Goal: Transaction & Acquisition: Purchase product/service

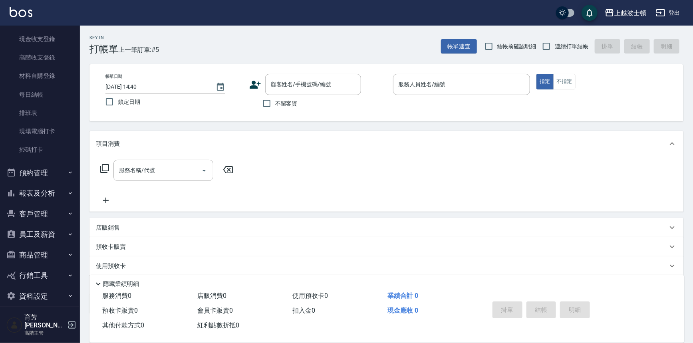
scroll to position [117, 0]
click at [67, 209] on icon "button" at bounding box center [70, 212] width 6 height 6
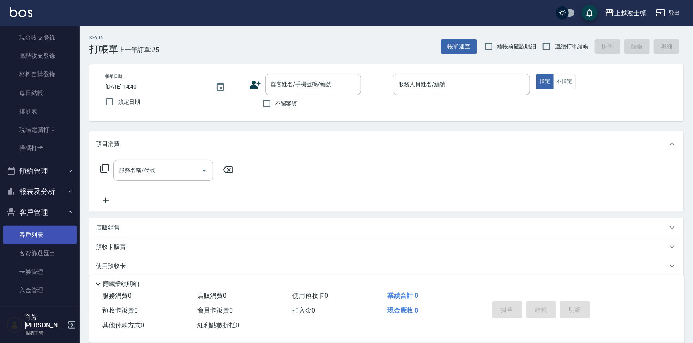
click at [53, 232] on link "客戶列表" at bounding box center [39, 235] width 73 height 18
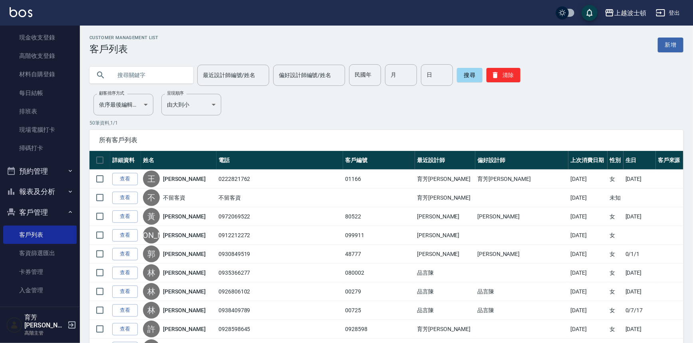
click at [152, 77] on input "text" at bounding box center [149, 75] width 75 height 22
type input "[PERSON_NAME]"
click at [466, 73] on button "搜尋" at bounding box center [470, 75] width 26 height 14
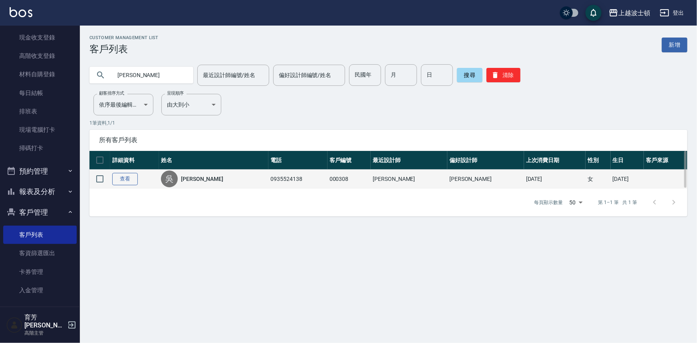
click at [134, 178] on link "查看" at bounding box center [125, 179] width 26 height 12
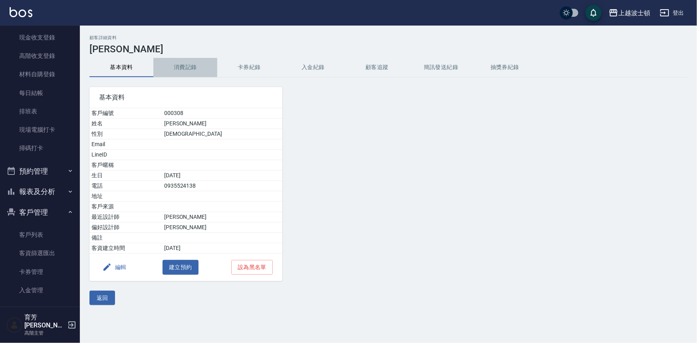
click at [178, 60] on button "消費記錄" at bounding box center [185, 67] width 64 height 19
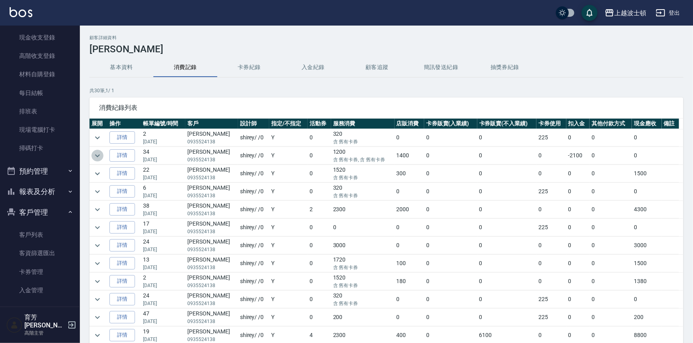
click at [97, 156] on icon "expand row" at bounding box center [97, 155] width 5 height 3
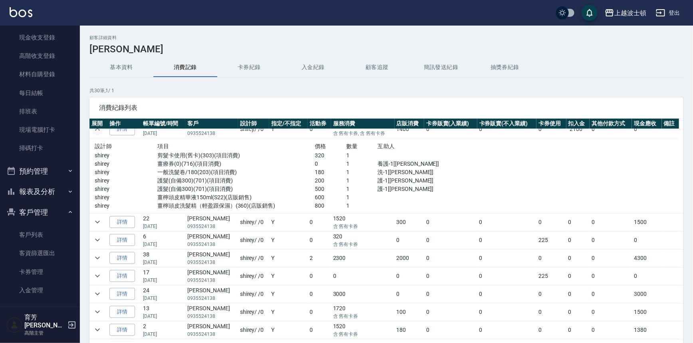
scroll to position [48, 0]
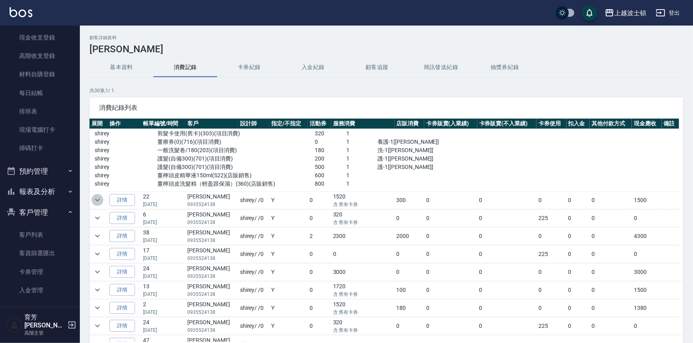
click at [91, 200] on button "expand row" at bounding box center [97, 200] width 12 height 12
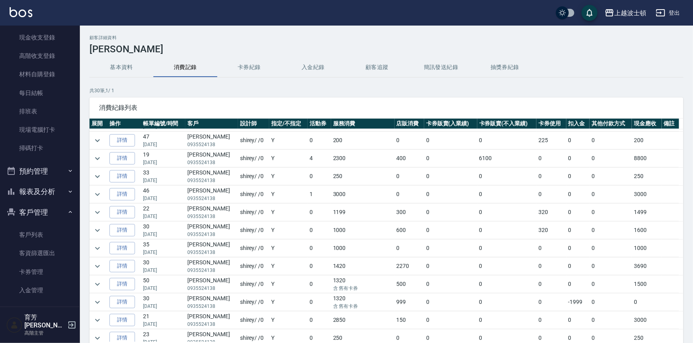
scroll to position [465, 0]
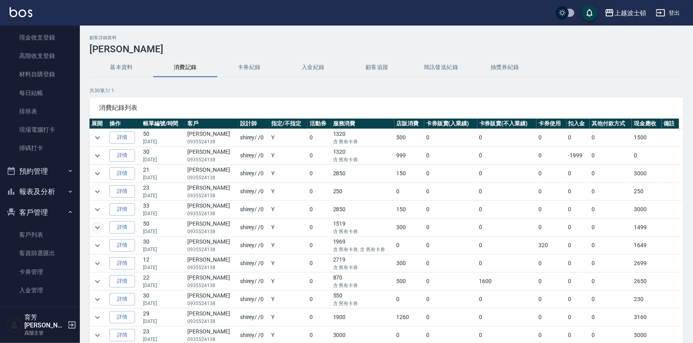
click at [96, 227] on icon "expand row" at bounding box center [98, 228] width 10 height 10
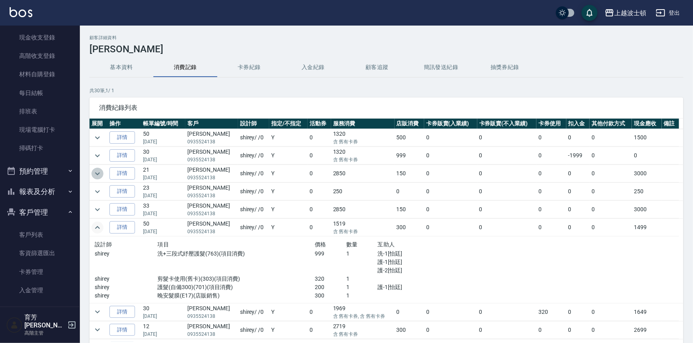
click at [95, 174] on icon "expand row" at bounding box center [98, 174] width 10 height 10
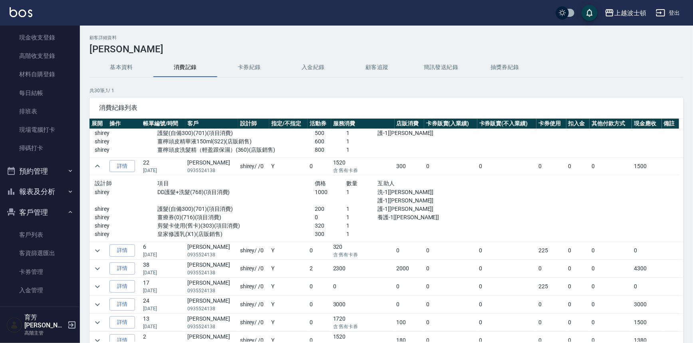
scroll to position [0, 0]
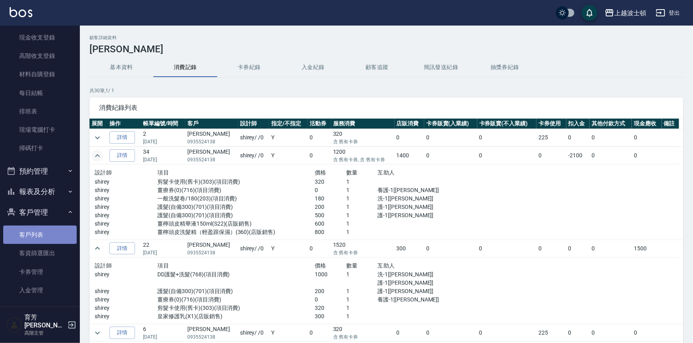
click at [54, 230] on link "客戶列表" at bounding box center [39, 235] width 73 height 18
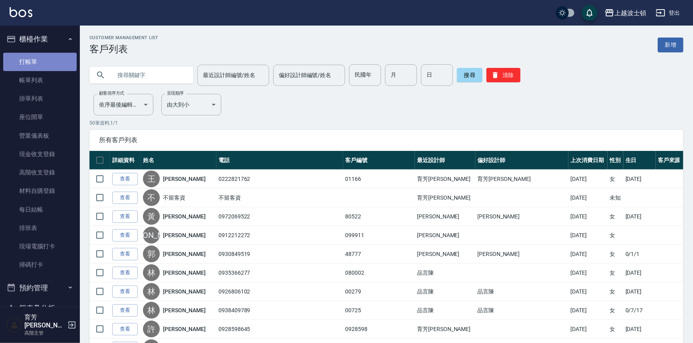
click at [46, 59] on link "打帳單" at bounding box center [39, 62] width 73 height 18
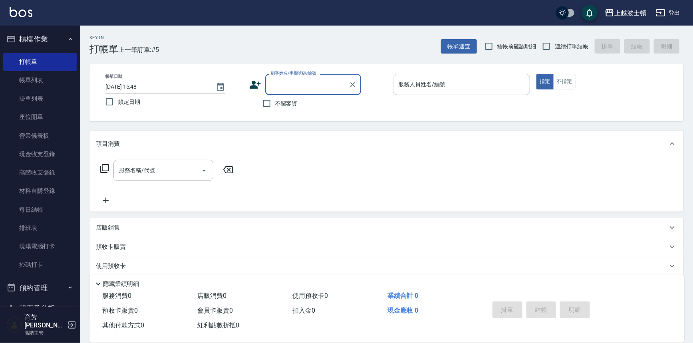
click at [459, 84] on input "服務人員姓名/編號" at bounding box center [461, 84] width 130 height 14
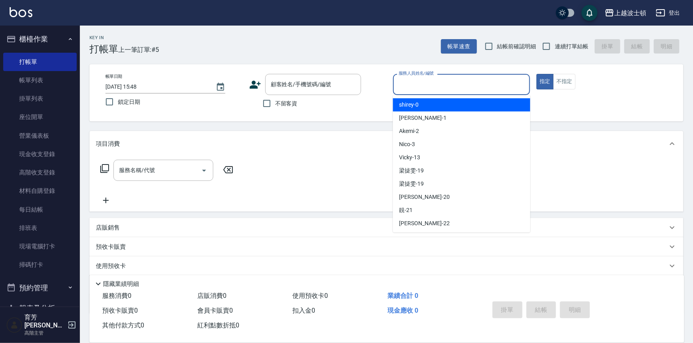
click at [459, 102] on div "shirey -0" at bounding box center [461, 104] width 137 height 13
type input "shirey-0"
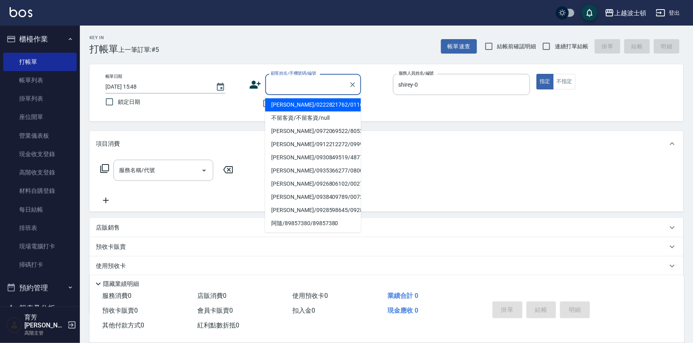
click at [292, 84] on input "顧客姓名/手機號碼/編號" at bounding box center [307, 84] width 77 height 14
click at [309, 104] on li "[PERSON_NAME]/0937988546/081661" at bounding box center [313, 104] width 96 height 13
type input "[PERSON_NAME]/0937988546/081661"
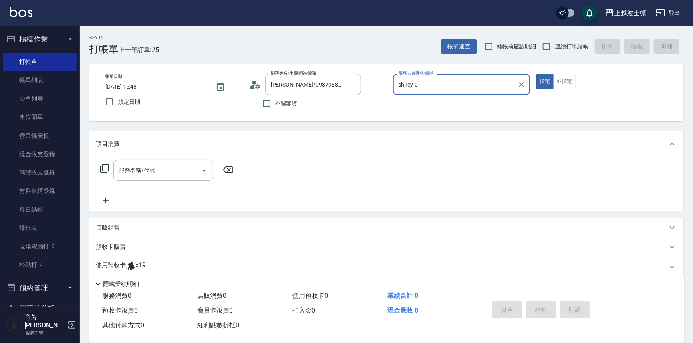
scroll to position [48, 0]
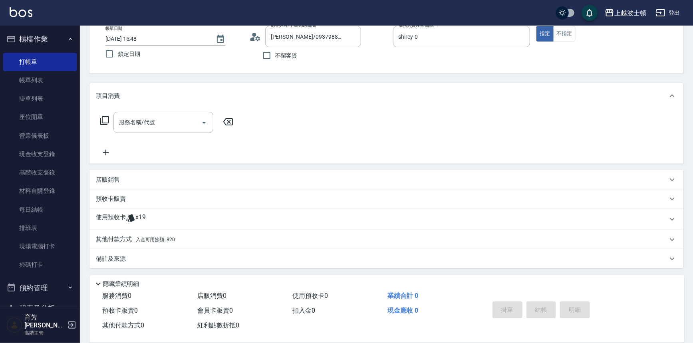
click at [137, 218] on span "x19" at bounding box center [140, 219] width 10 height 12
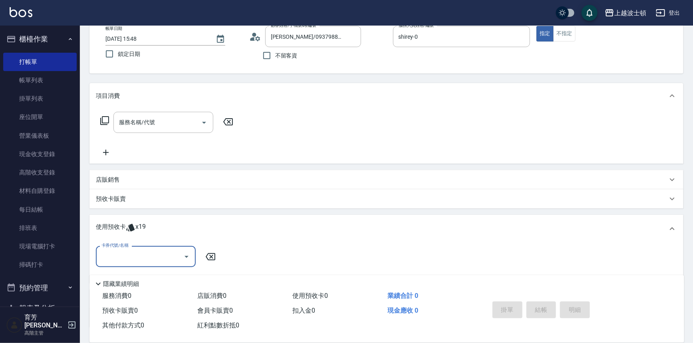
scroll to position [0, 0]
click at [187, 255] on icon "Open" at bounding box center [187, 257] width 10 height 10
click at [187, 275] on div "洗髮卷 剩餘19張" at bounding box center [146, 276] width 100 height 13
type input "洗髮卷"
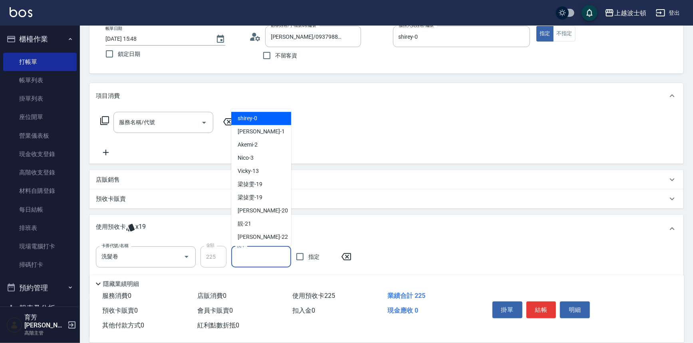
click at [255, 259] on input "洗-1" at bounding box center [261, 257] width 53 height 14
click at [272, 114] on div "shirey -0" at bounding box center [261, 118] width 60 height 13
type input "shirey-0"
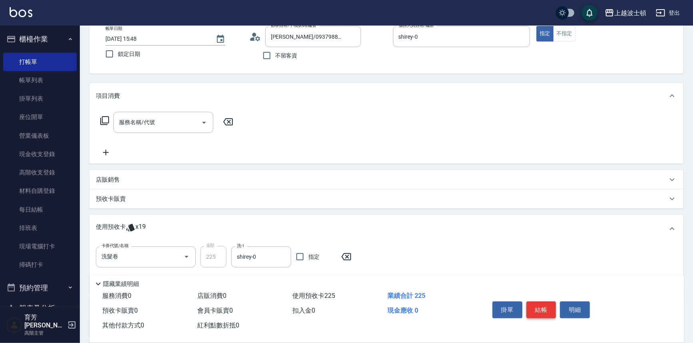
click at [530, 305] on button "結帳" at bounding box center [541, 309] width 30 height 17
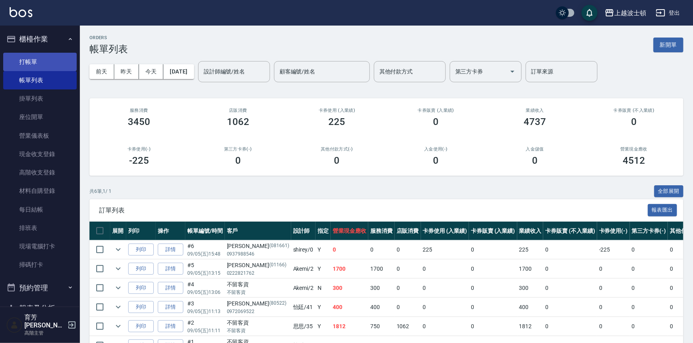
click at [49, 59] on link "打帳單" at bounding box center [39, 62] width 73 height 18
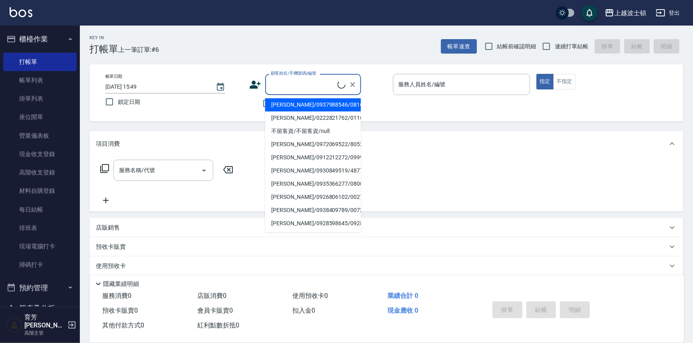
click at [281, 83] on input "顧客姓名/手機號碼/編號" at bounding box center [303, 84] width 69 height 14
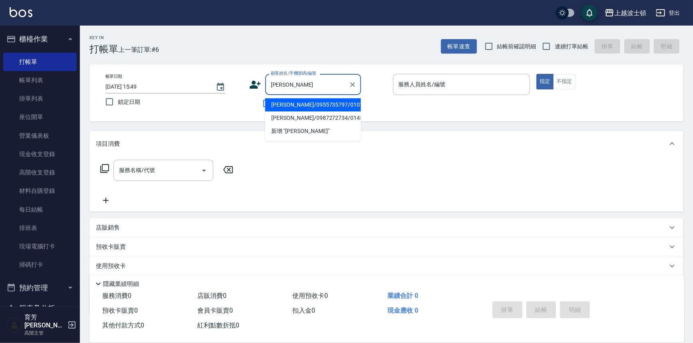
click at [289, 102] on li "[PERSON_NAME]/0955735797/010130" at bounding box center [313, 104] width 96 height 13
type input "[PERSON_NAME]/0955735797/010130"
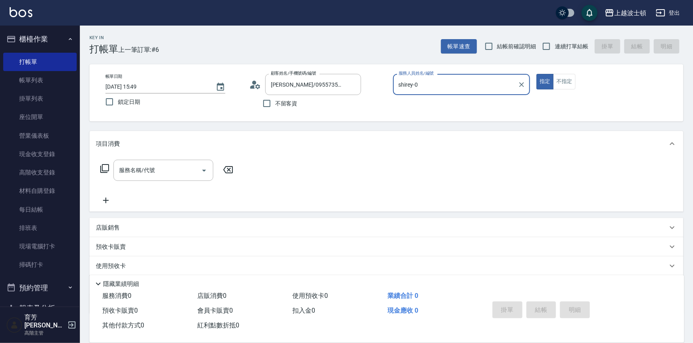
type input "shirey-0"
click at [106, 168] on icon at bounding box center [105, 169] width 10 height 10
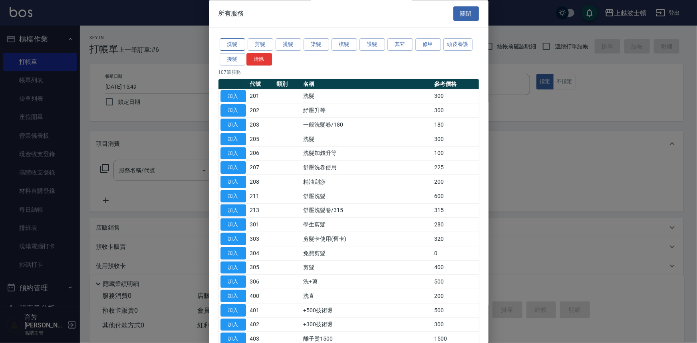
click at [236, 40] on button "洗髮" at bounding box center [233, 45] width 26 height 12
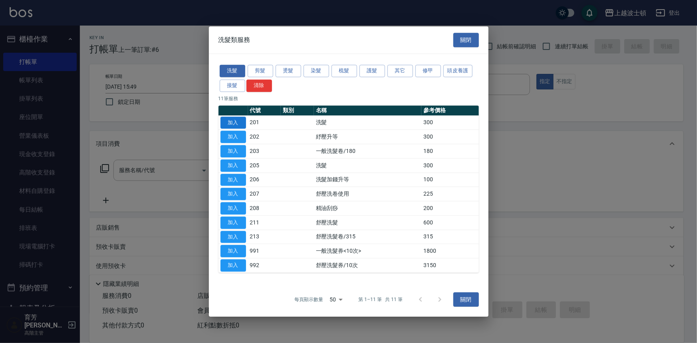
click at [236, 121] on button "加入" at bounding box center [233, 123] width 26 height 12
type input "洗髮(201)"
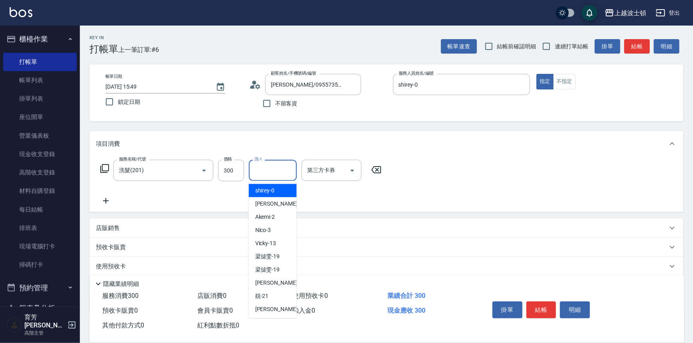
click at [263, 168] on input "洗-1" at bounding box center [272, 170] width 41 height 14
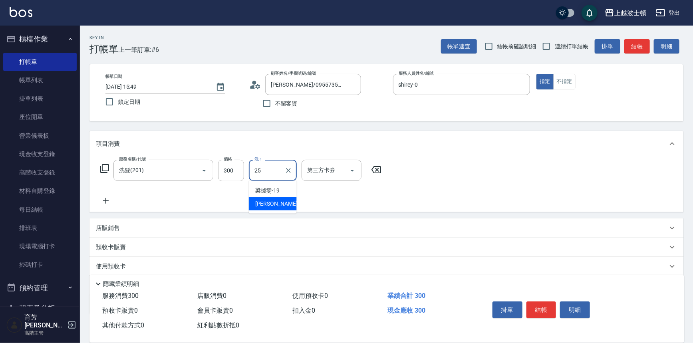
click at [260, 208] on span "[PERSON_NAME]-25" at bounding box center [280, 204] width 50 height 8
type input "[PERSON_NAME]-25"
click at [543, 309] on button "結帳" at bounding box center [541, 309] width 30 height 17
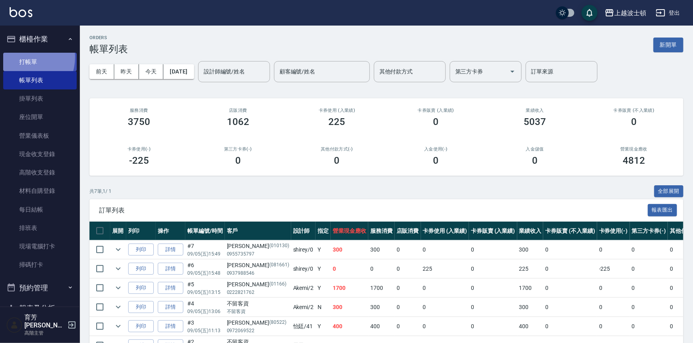
click at [22, 57] on link "打帳單" at bounding box center [39, 62] width 73 height 18
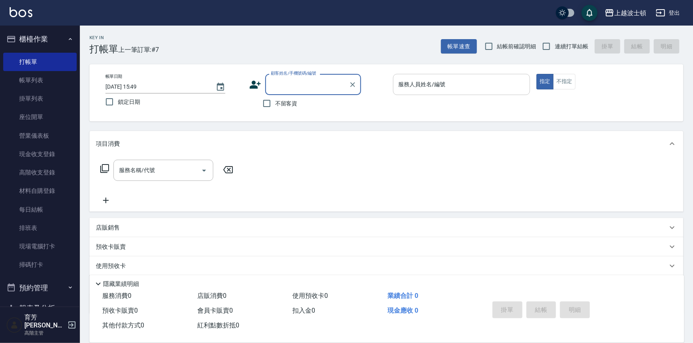
click at [490, 84] on input "服務人員姓名/編號" at bounding box center [461, 84] width 130 height 14
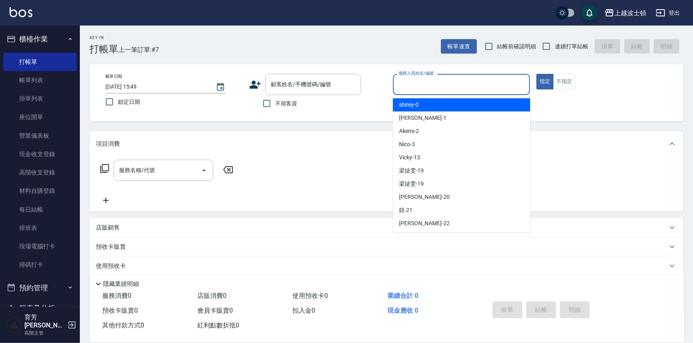
click at [495, 104] on div "shirey -0" at bounding box center [461, 104] width 137 height 13
type input "shirey-0"
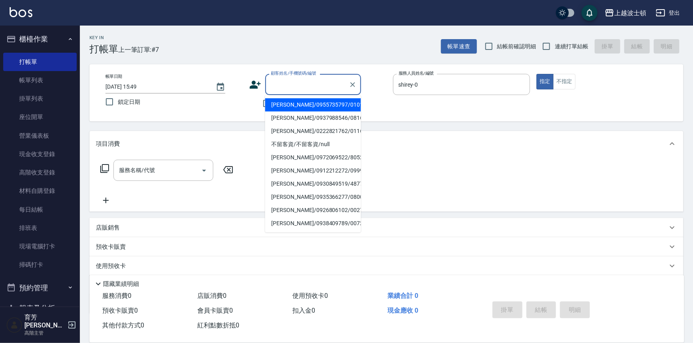
click at [315, 88] on input "顧客姓名/手機號碼/編號" at bounding box center [307, 84] width 77 height 14
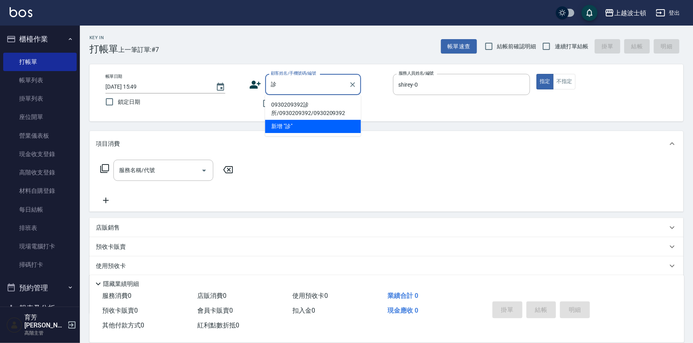
click at [303, 106] on li "0930209392診所/0930209392/0930209392" at bounding box center [313, 109] width 96 height 22
type input "0930209392診所/0930209392/0930209392"
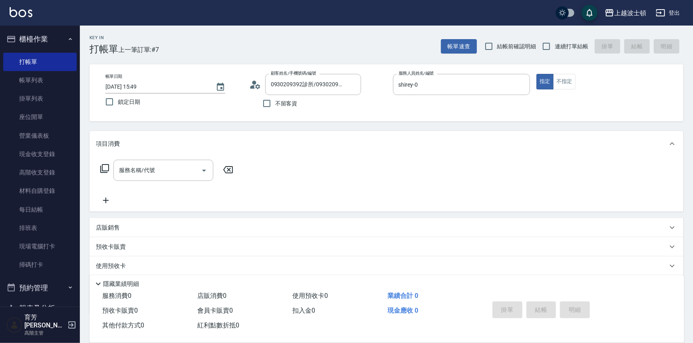
click at [102, 168] on icon at bounding box center [104, 168] width 9 height 9
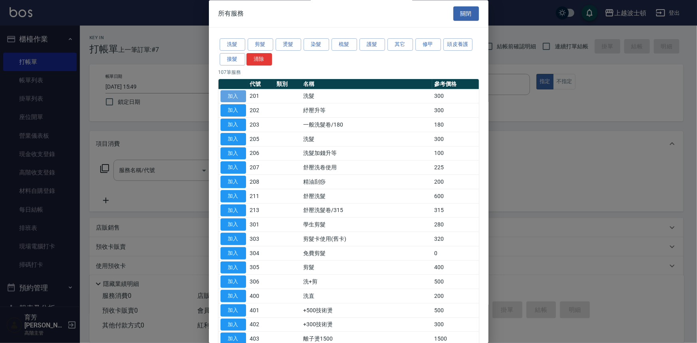
click at [238, 98] on button "加入" at bounding box center [233, 96] width 26 height 12
type input "洗髮(201)"
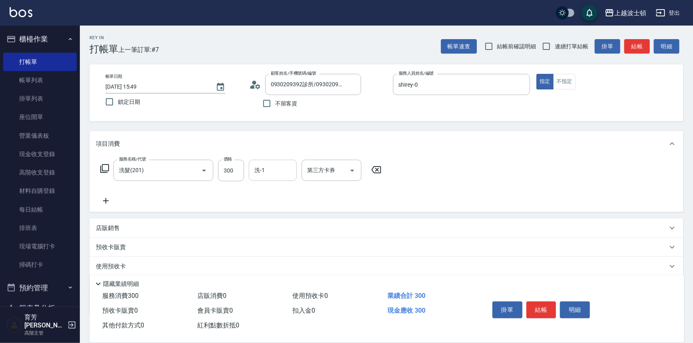
click at [264, 176] on input "洗-1" at bounding box center [272, 170] width 41 height 14
click at [271, 205] on span "[PERSON_NAME]-25" at bounding box center [280, 204] width 50 height 8
type input "[PERSON_NAME]-25"
click at [105, 168] on icon at bounding box center [105, 169] width 10 height 10
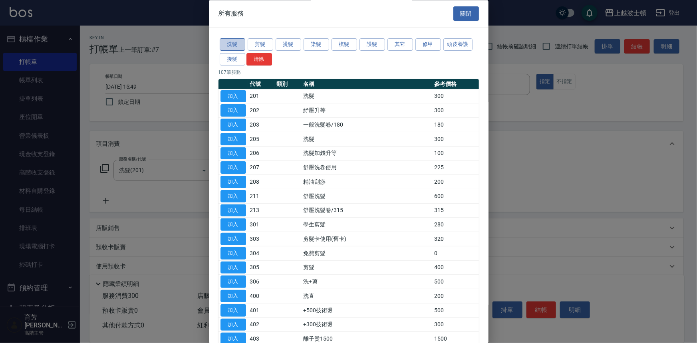
click at [235, 44] on button "洗髮" at bounding box center [233, 45] width 26 height 12
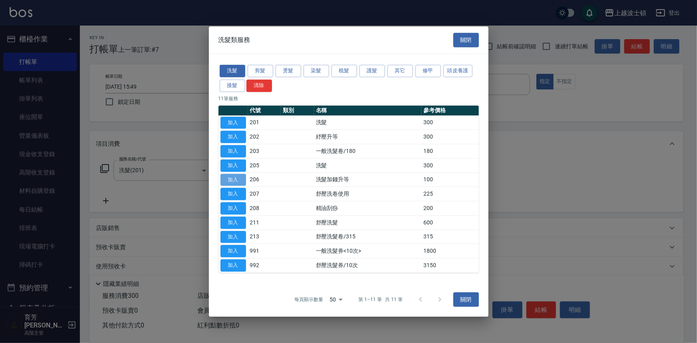
click at [238, 175] on button "加入" at bounding box center [233, 180] width 26 height 12
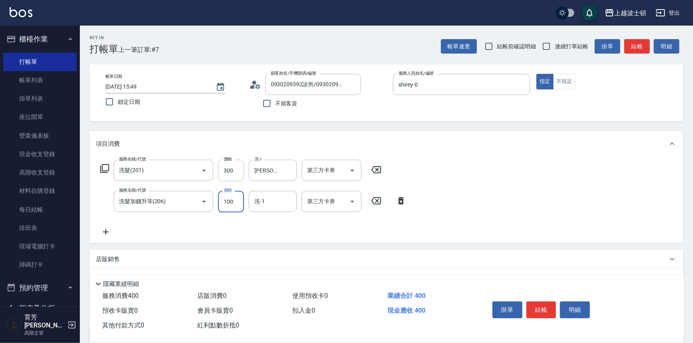
click at [237, 194] on input "100" at bounding box center [231, 202] width 26 height 22
type input "50"
click at [282, 199] on input "洗-1" at bounding box center [272, 201] width 41 height 14
click at [273, 232] on span "[PERSON_NAME]-25" at bounding box center [280, 235] width 50 height 8
type input "[PERSON_NAME]-25"
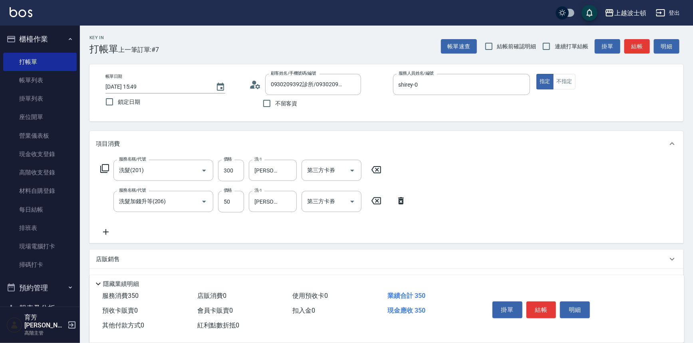
click at [104, 166] on icon at bounding box center [105, 169] width 10 height 10
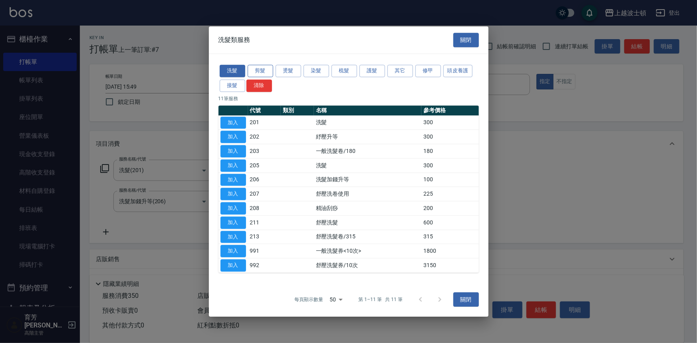
click at [271, 70] on button "剪髮" at bounding box center [261, 71] width 26 height 12
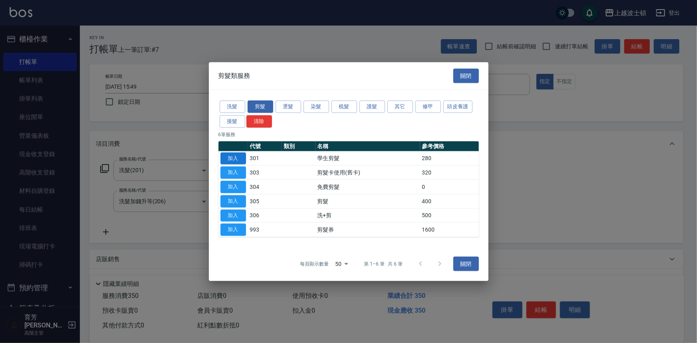
click at [231, 153] on button "加入" at bounding box center [233, 158] width 26 height 12
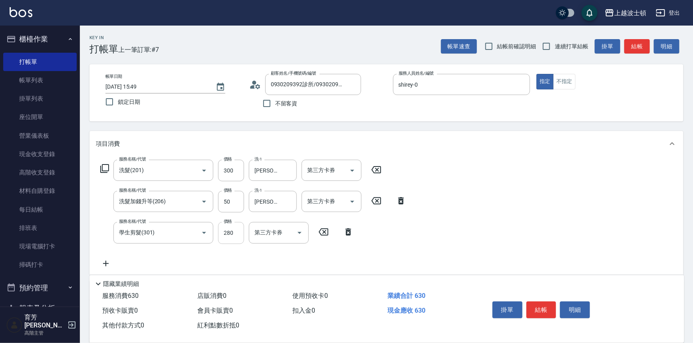
click at [240, 231] on input "280" at bounding box center [231, 233] width 26 height 22
type input "100"
click at [547, 308] on button "結帳" at bounding box center [541, 309] width 30 height 17
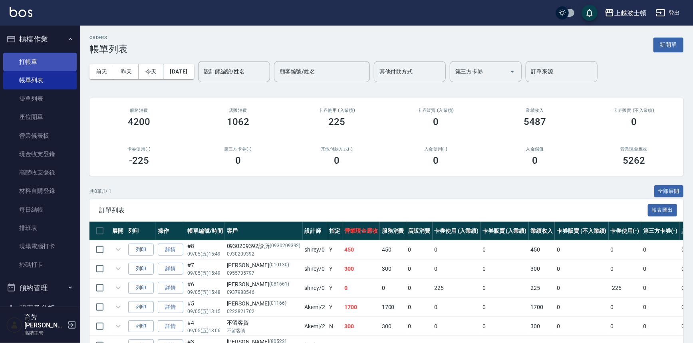
click at [31, 63] on link "打帳單" at bounding box center [39, 62] width 73 height 18
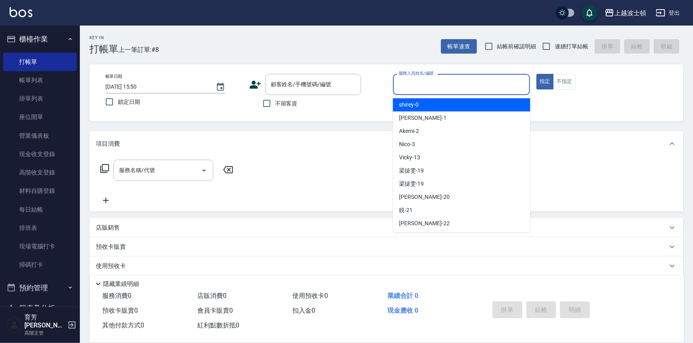
click at [460, 83] on input "服務人員姓名/編號" at bounding box center [461, 84] width 130 height 14
click at [458, 105] on div "shirey -0" at bounding box center [461, 104] width 137 height 13
type input "shirey-0"
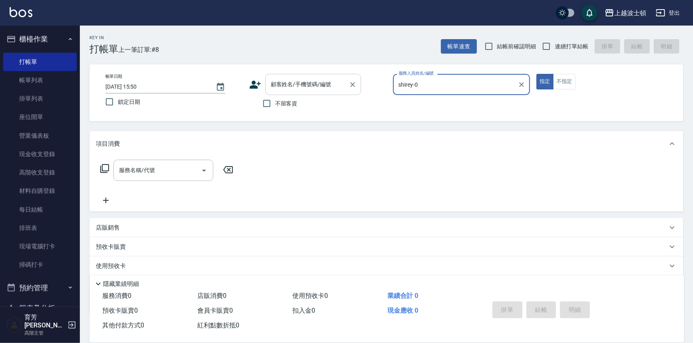
click at [314, 92] on div "顧客姓名/手機號碼/編號" at bounding box center [313, 84] width 96 height 21
click at [381, 112] on div "帳單日期 [DATE] 15:50 鎖定日期 顧客姓名/手機號碼/編號 顧客姓名/手機號碼/編號 不留客資 服務人員姓名/編號 shirey-0 服務人員姓名…" at bounding box center [386, 92] width 594 height 57
click at [269, 110] on input "不留客資" at bounding box center [266, 103] width 17 height 17
checkbox input "true"
click at [106, 170] on icon at bounding box center [105, 169] width 10 height 10
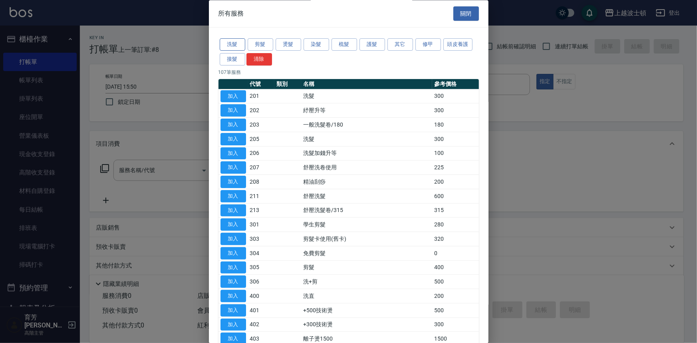
click at [230, 45] on button "洗髮" at bounding box center [233, 45] width 26 height 12
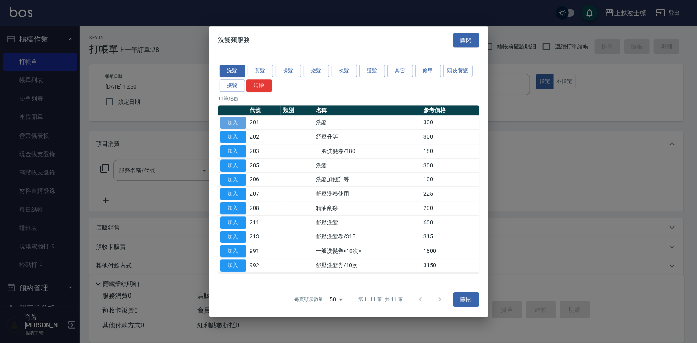
click at [240, 125] on button "加入" at bounding box center [233, 123] width 26 height 12
type input "洗髮(201)"
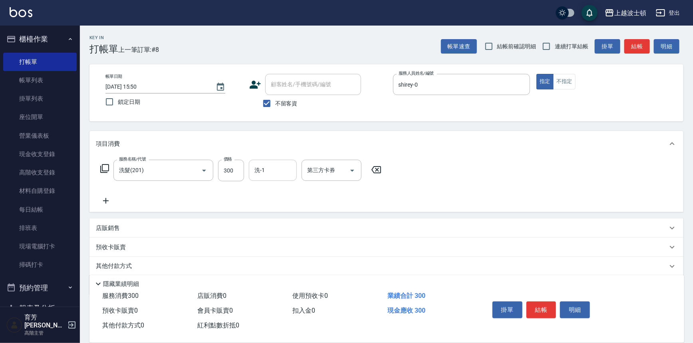
click at [285, 170] on input "洗-1" at bounding box center [272, 170] width 41 height 14
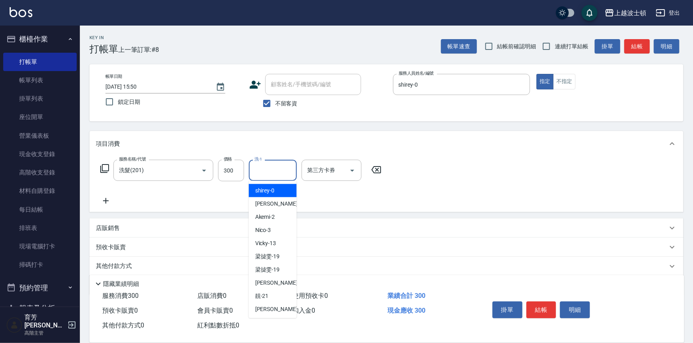
click at [280, 187] on div "shirey -0" at bounding box center [273, 190] width 48 height 13
type input "shirey-0"
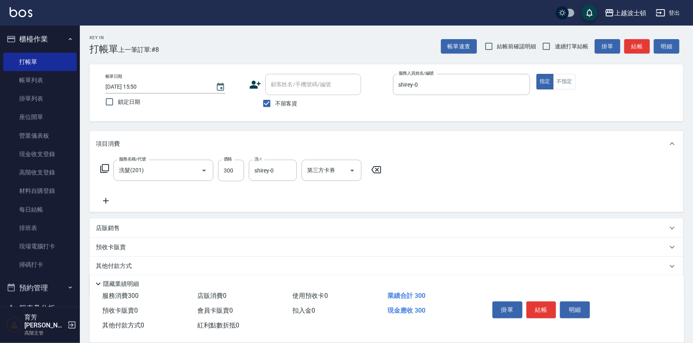
click at [105, 166] on icon at bounding box center [105, 169] width 10 height 10
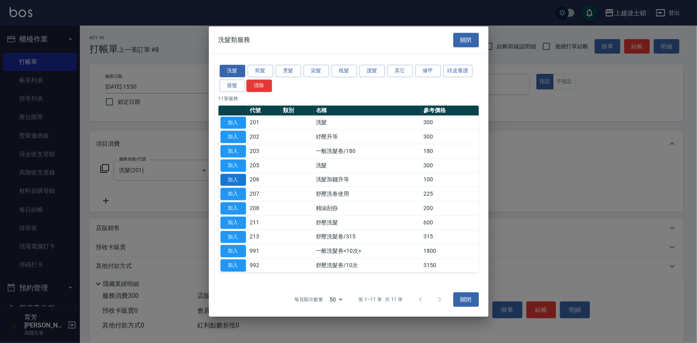
click at [236, 180] on button "加入" at bounding box center [233, 180] width 26 height 12
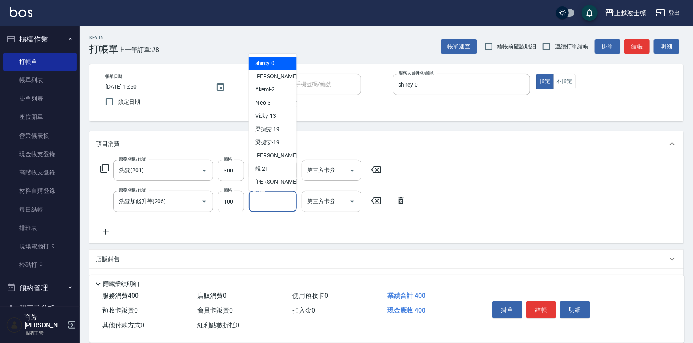
click at [284, 203] on input "洗-1" at bounding box center [272, 201] width 41 height 14
click at [283, 65] on div "shirey -0" at bounding box center [273, 63] width 48 height 13
type input "shirey-0"
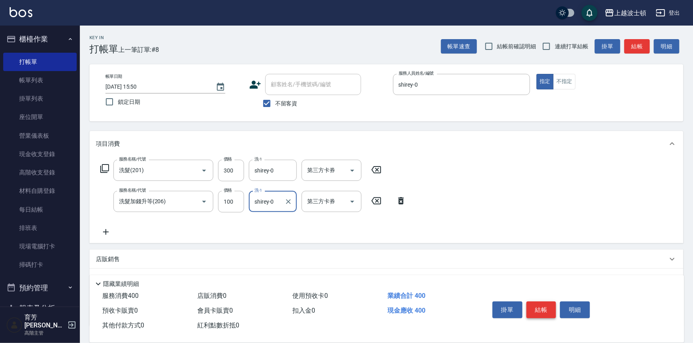
click at [535, 309] on button "結帳" at bounding box center [541, 309] width 30 height 17
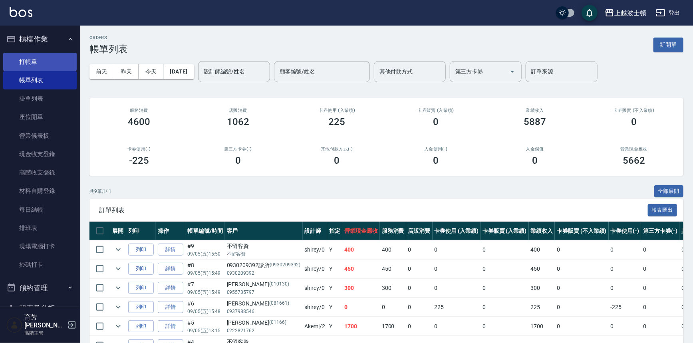
click at [24, 58] on link "打帳單" at bounding box center [39, 62] width 73 height 18
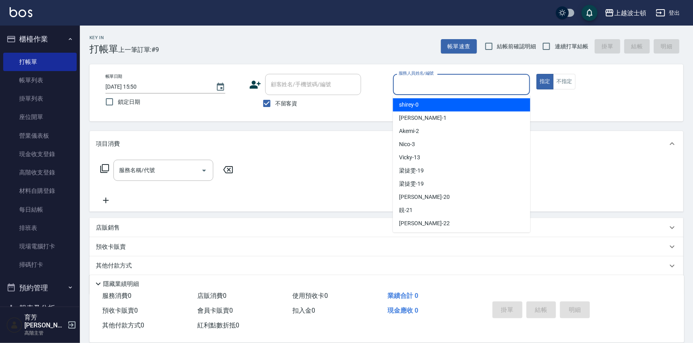
click at [469, 81] on input "服務人員姓名/編號" at bounding box center [461, 84] width 130 height 14
click at [462, 103] on div "shirey -0" at bounding box center [461, 104] width 137 height 13
type input "shirey-0"
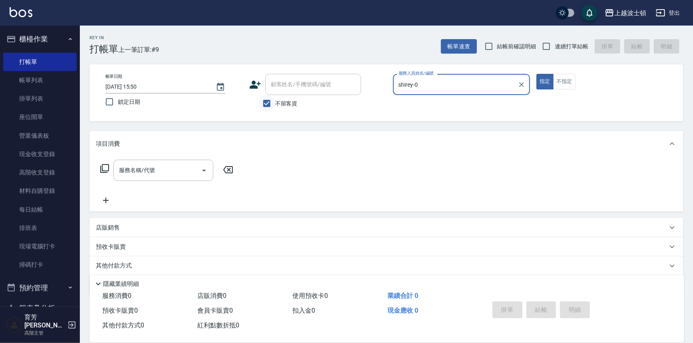
click at [271, 101] on input "不留客資" at bounding box center [266, 103] width 17 height 17
checkbox input "false"
click at [281, 86] on input "顧客姓名/手機號碼/編號" at bounding box center [307, 84] width 77 height 14
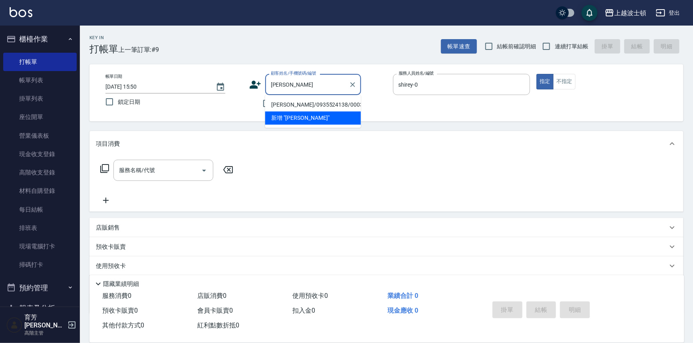
click at [295, 105] on li "[PERSON_NAME]/0935524138/000308" at bounding box center [313, 104] width 96 height 13
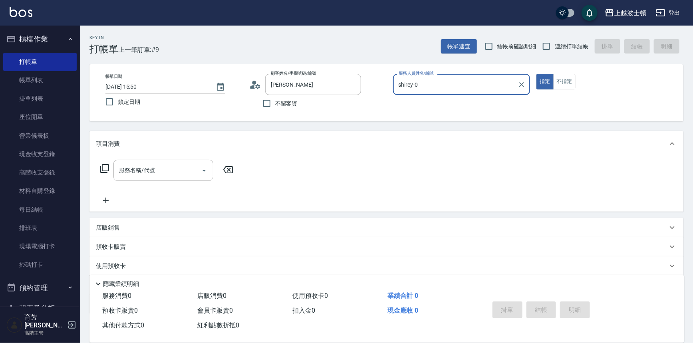
type input "[PERSON_NAME]/0935524138/000308"
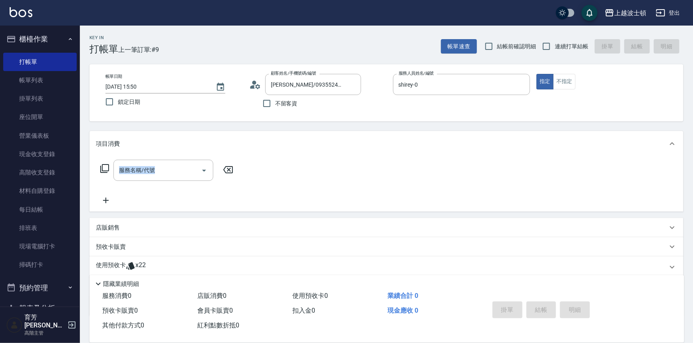
drag, startPoint x: 692, startPoint y: 118, endPoint x: 694, endPoint y: 205, distance: 87.1
click at [692, 205] on html "上越波士頓 登出 櫃檯作業 打帳單 帳單列表 掛單列表 座位開單 營業儀表板 現金收支登錄 高階收支登錄 材料自購登錄 每日結帳 排班表 現場電腦打卡 掃碼打…" at bounding box center [346, 195] width 693 height 391
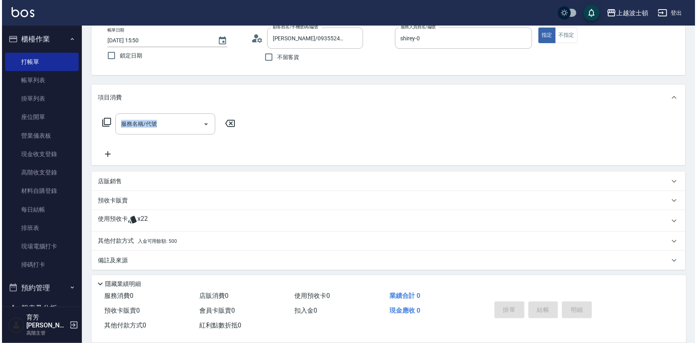
scroll to position [48, 0]
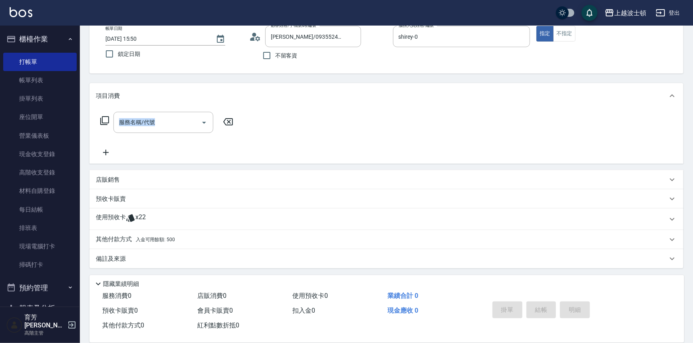
click at [102, 119] on icon at bounding box center [104, 120] width 9 height 9
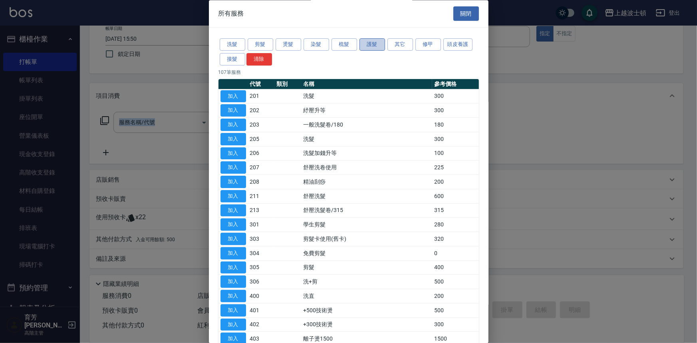
click at [371, 46] on button "護髮" at bounding box center [372, 45] width 26 height 12
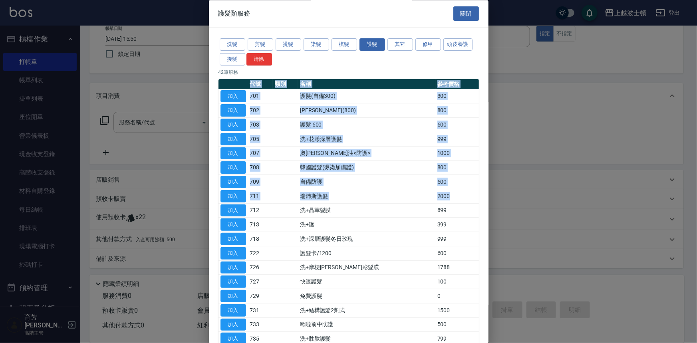
drag, startPoint x: 483, startPoint y: 156, endPoint x: 471, endPoint y: 195, distance: 40.8
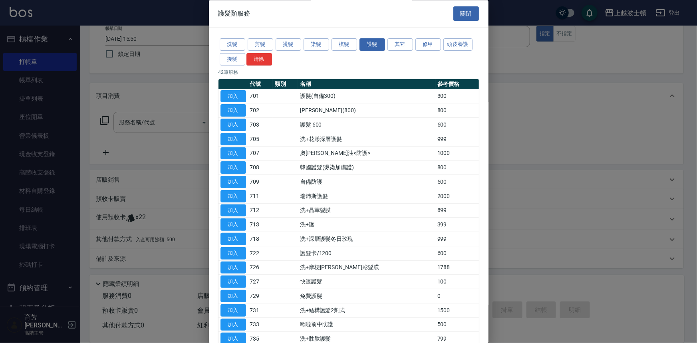
click at [552, 132] on div at bounding box center [348, 171] width 697 height 343
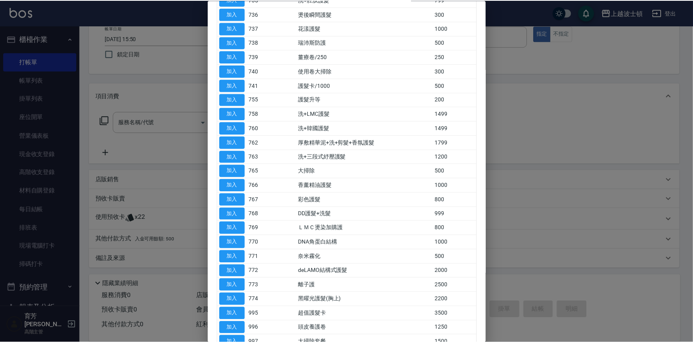
scroll to position [387, 0]
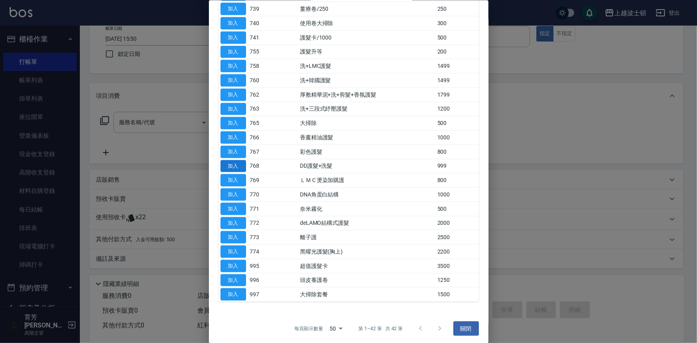
click at [234, 160] on button "加入" at bounding box center [233, 166] width 26 height 12
type input "DD護髮+洗髮(768)"
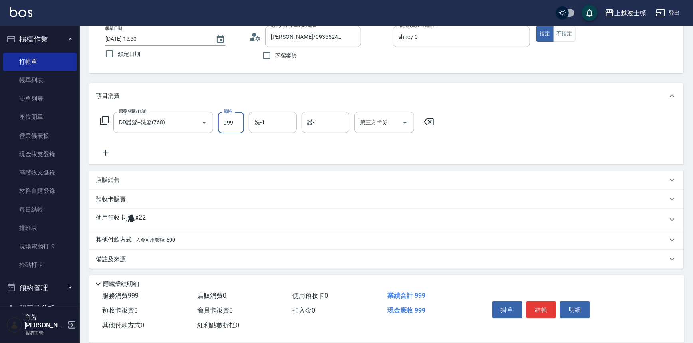
click at [236, 116] on input "999" at bounding box center [231, 123] width 26 height 22
type input "1000"
click at [272, 116] on input "洗-1" at bounding box center [272, 122] width 41 height 14
click at [285, 150] on div "[PERSON_NAME]-19" at bounding box center [273, 155] width 48 height 13
type input "[PERSON_NAME]-19"
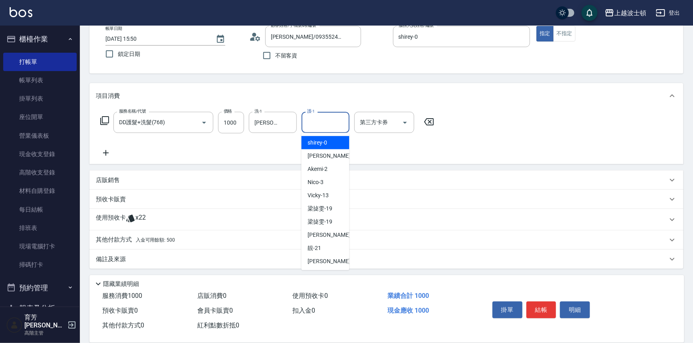
click at [317, 127] on input "護-1" at bounding box center [325, 122] width 41 height 14
click at [281, 121] on div "[PERSON_NAME]-19 洗-1" at bounding box center [273, 122] width 48 height 21
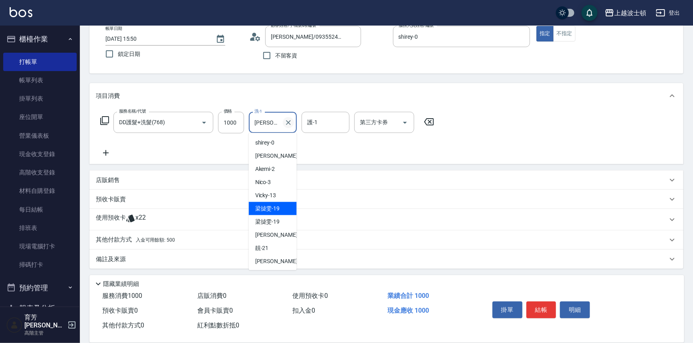
click at [287, 121] on icon "Clear" at bounding box center [288, 122] width 5 height 5
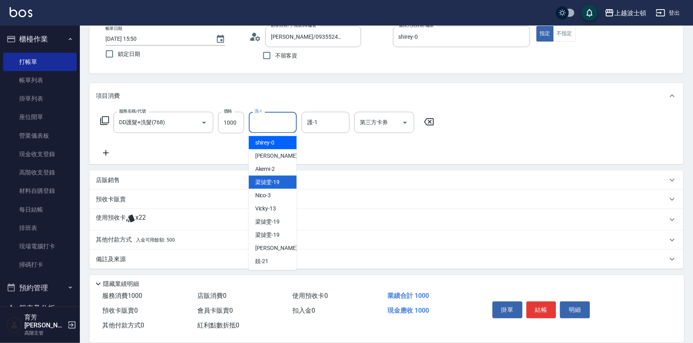
click at [273, 121] on input "洗-1" at bounding box center [272, 122] width 41 height 14
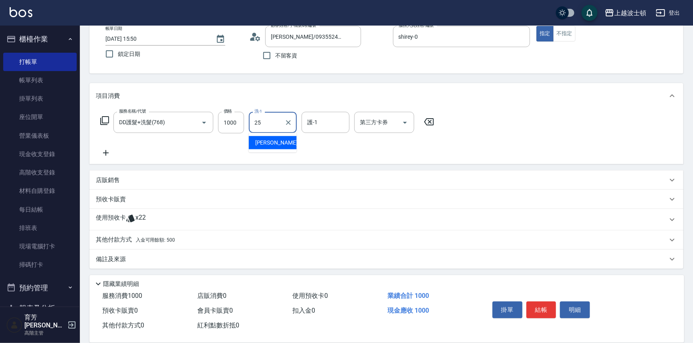
click at [272, 142] on span "[PERSON_NAME]-25" at bounding box center [280, 143] width 50 height 8
type input "[PERSON_NAME]-25"
click at [330, 116] on input "護-1" at bounding box center [325, 122] width 41 height 14
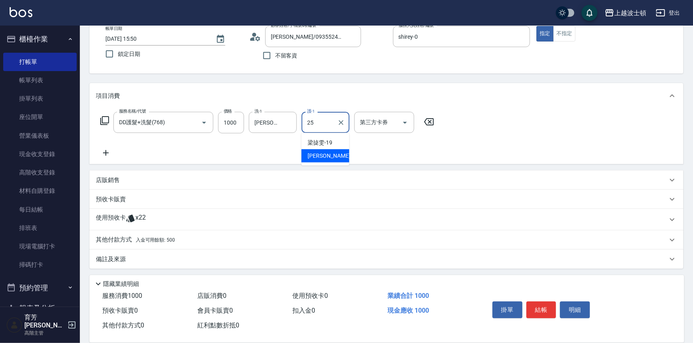
click at [329, 157] on span "[PERSON_NAME]-25" at bounding box center [333, 156] width 50 height 8
type input "[PERSON_NAME]-25"
click at [103, 119] on icon at bounding box center [105, 121] width 10 height 10
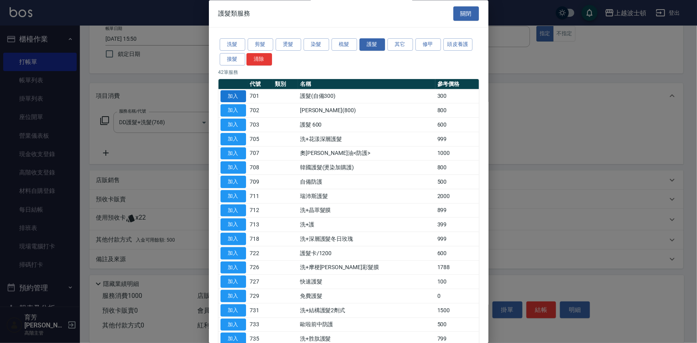
click at [239, 94] on button "加入" at bounding box center [233, 96] width 26 height 12
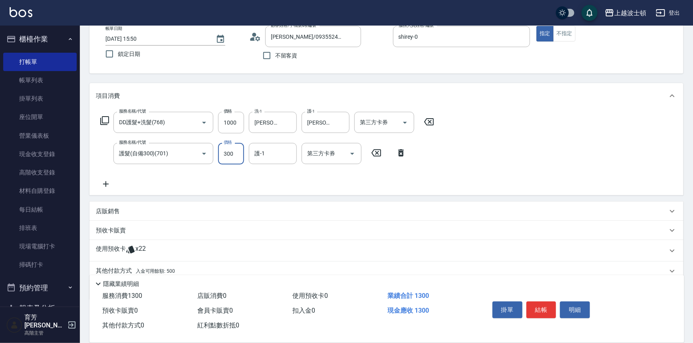
click at [231, 154] on input "300" at bounding box center [231, 154] width 26 height 22
type input "200"
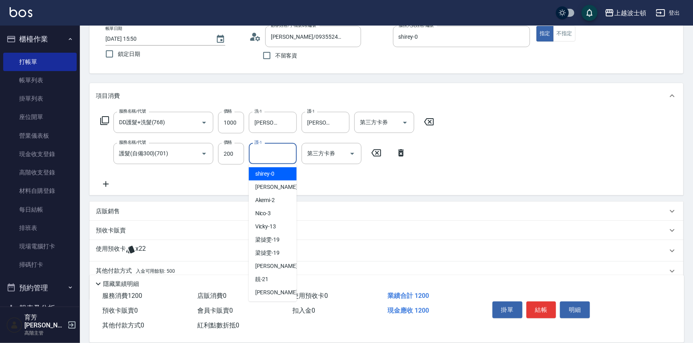
click at [273, 153] on input "護-1" at bounding box center [272, 154] width 41 height 14
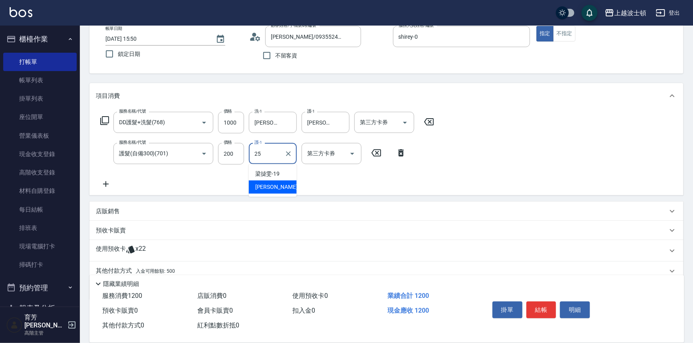
click at [274, 181] on div "[PERSON_NAME]-25" at bounding box center [273, 186] width 48 height 13
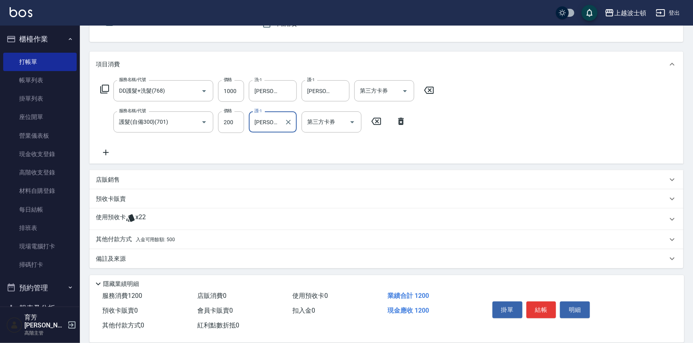
type input "[PERSON_NAME]-25"
click at [149, 213] on div "使用預收卡 x22" at bounding box center [381, 219] width 571 height 12
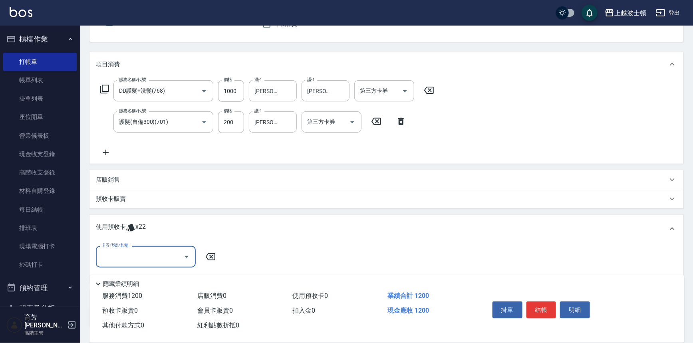
scroll to position [0, 0]
click at [190, 260] on icon "Open" at bounding box center [187, 257] width 10 height 10
click at [152, 299] on div "剪髮卡 剩餘2張" at bounding box center [146, 303] width 100 height 13
type input "剪髮卡"
click at [101, 86] on icon at bounding box center [105, 89] width 10 height 10
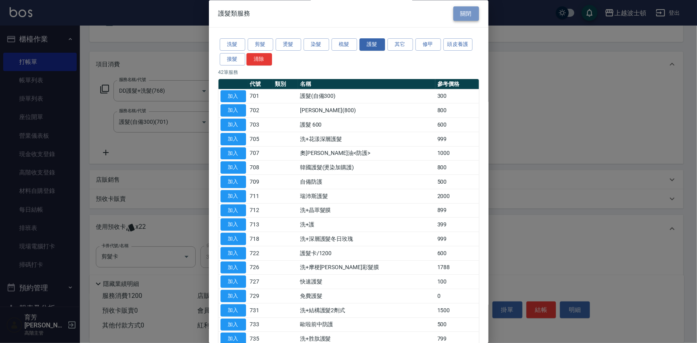
click at [459, 16] on button "關閉" at bounding box center [466, 13] width 26 height 15
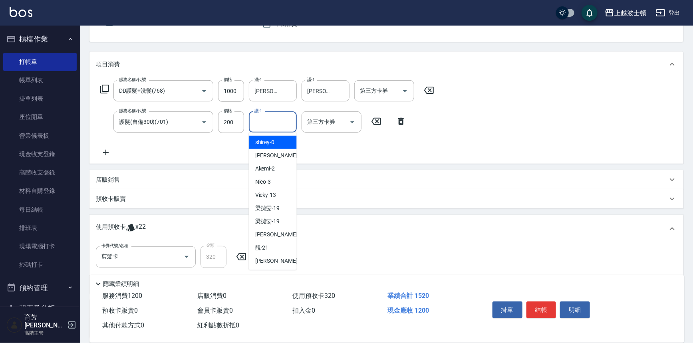
click at [273, 121] on input "護-1" at bounding box center [272, 122] width 41 height 14
drag, startPoint x: 267, startPoint y: 143, endPoint x: 262, endPoint y: 142, distance: 4.9
click at [267, 143] on span "shirey -0" at bounding box center [265, 142] width 20 height 8
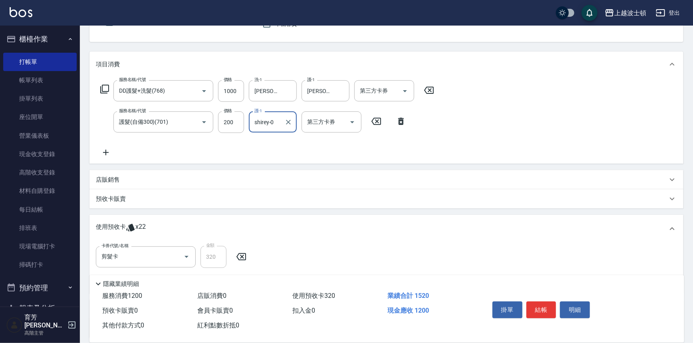
type input "shirey-0"
click at [112, 182] on p "店販銷售" at bounding box center [108, 180] width 24 height 8
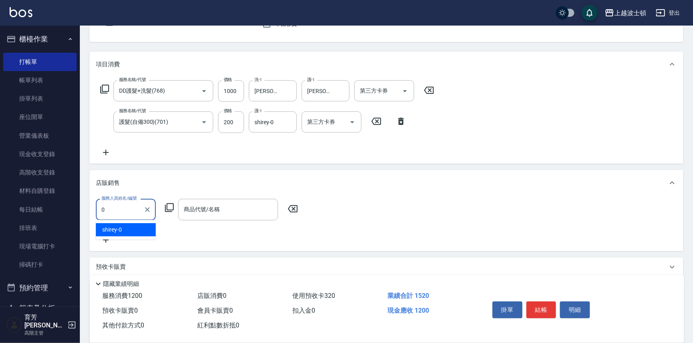
click at [142, 229] on div "shirey -0" at bounding box center [126, 229] width 60 height 13
type input "shirey-0"
click at [167, 206] on icon at bounding box center [169, 207] width 9 height 9
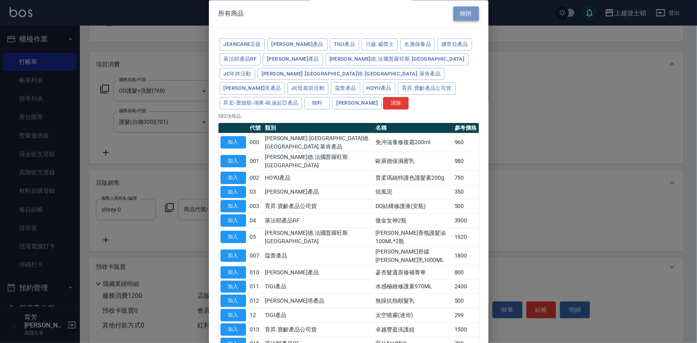
click at [453, 8] on button "關閉" at bounding box center [466, 13] width 26 height 15
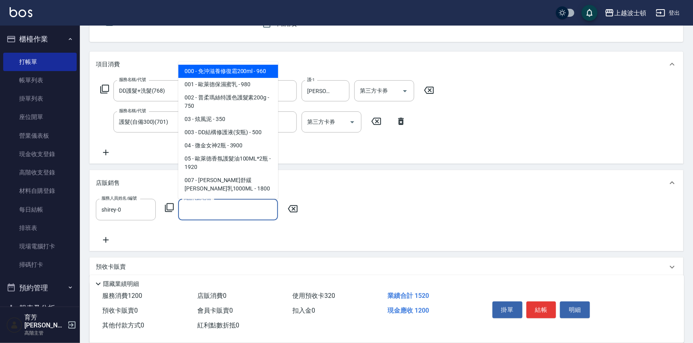
click at [227, 211] on input "商品代號/名稱" at bounding box center [228, 209] width 93 height 14
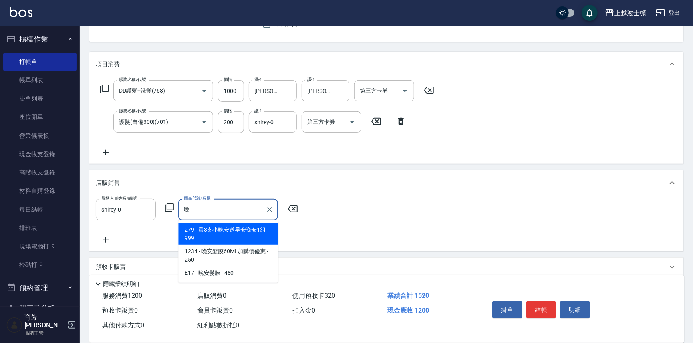
click at [257, 252] on span "1234 - 晚安髮膜60ML加購價優惠 - 250" at bounding box center [228, 256] width 100 height 22
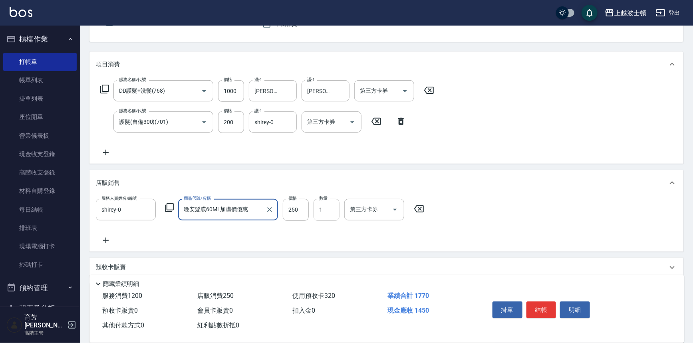
type input "晚安髮膜60ML加購價優惠"
click at [316, 210] on input "1" at bounding box center [326, 210] width 26 height 22
type input "2"
click at [539, 311] on button "結帳" at bounding box center [541, 309] width 30 height 17
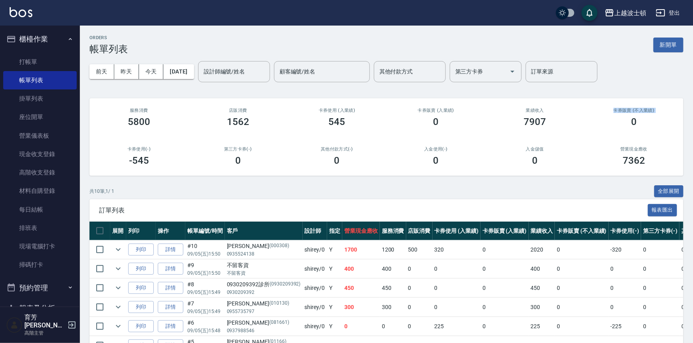
drag, startPoint x: 570, startPoint y: 111, endPoint x: 387, endPoint y: 2, distance: 212.8
click at [487, 78] on div "ORDERS 帳單列表 新開單 [DATE] [DATE] [DATE] [DATE] 設計師編號/姓名 設計師編號/姓名 顧客編號/姓名 顧客編號/姓名 其…" at bounding box center [386, 245] width 613 height 438
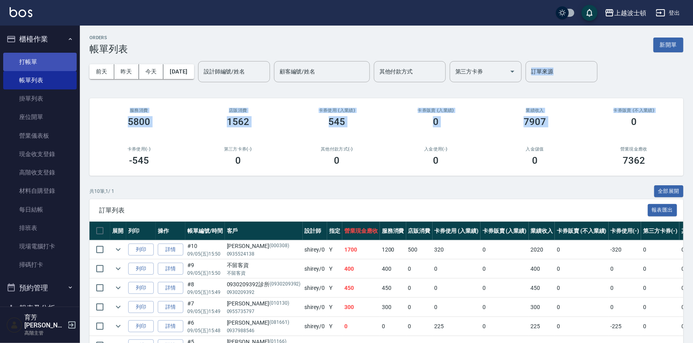
click at [50, 54] on link "打帳單" at bounding box center [39, 62] width 73 height 18
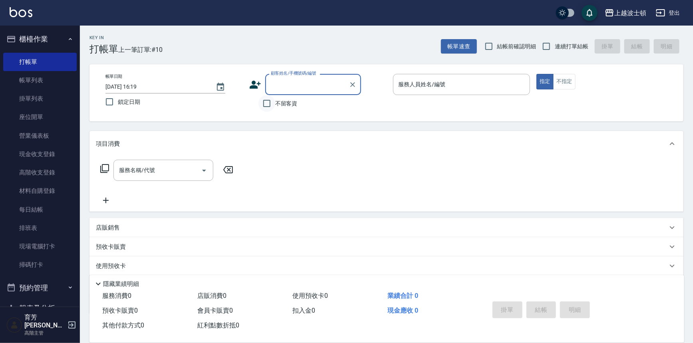
click at [273, 103] on input "不留客資" at bounding box center [266, 103] width 17 height 17
checkbox input "true"
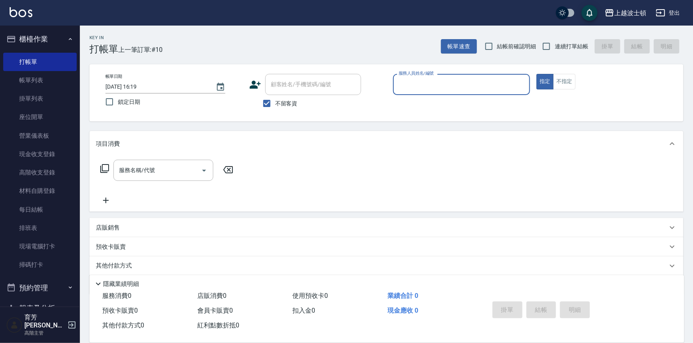
click at [413, 85] on input "服務人員姓名/編號" at bounding box center [461, 84] width 130 height 14
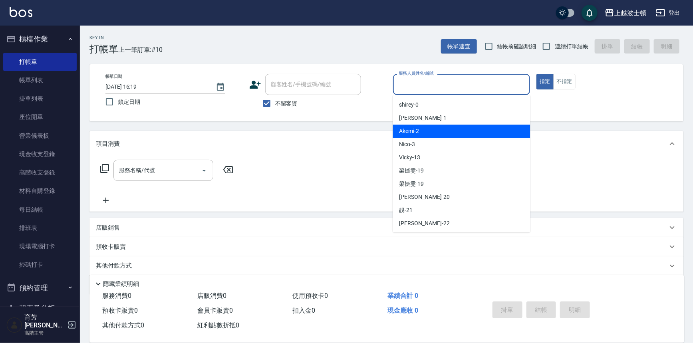
click at [438, 134] on div "Akemi -2" at bounding box center [461, 131] width 137 height 13
type input "Akemi-2"
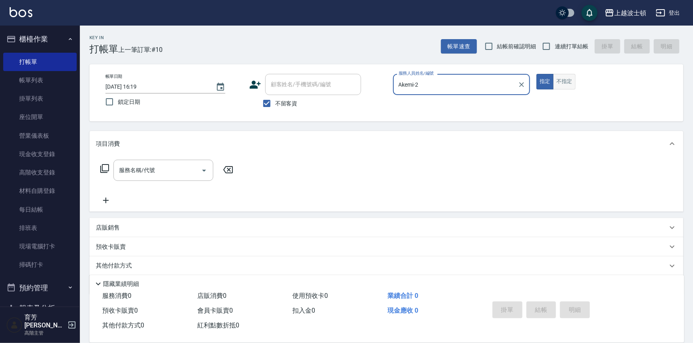
click at [568, 77] on button "不指定" at bounding box center [564, 82] width 22 height 16
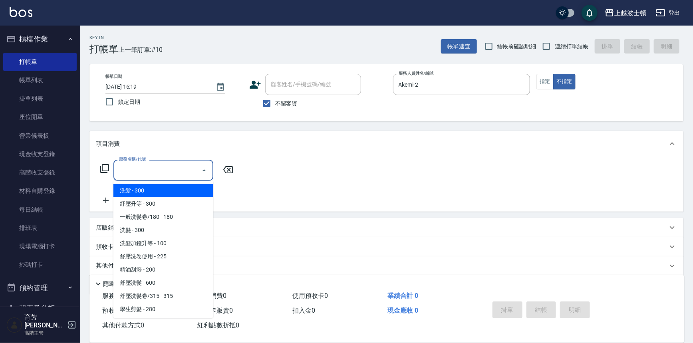
click at [165, 172] on input "服務名稱/代號" at bounding box center [157, 170] width 81 height 14
click at [176, 188] on span "洗髮 - 300" at bounding box center [163, 190] width 100 height 13
type input "洗髮(201)"
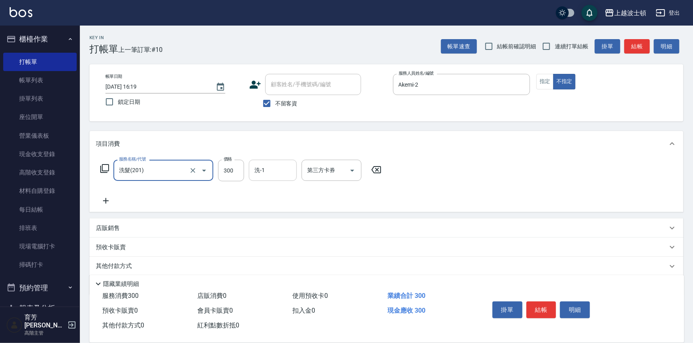
click at [262, 167] on input "洗-1" at bounding box center [272, 170] width 41 height 14
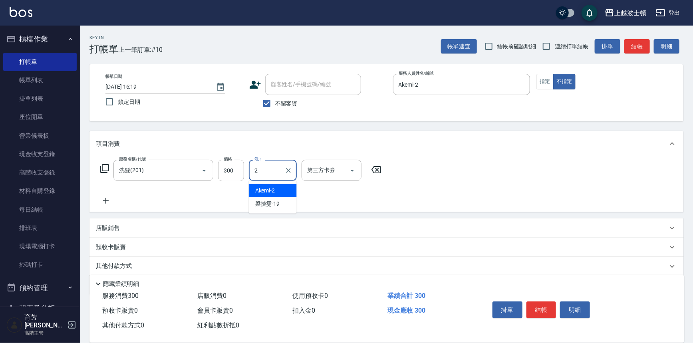
drag, startPoint x: 269, startPoint y: 189, endPoint x: 121, endPoint y: 216, distance: 150.2
click at [269, 189] on span "Akemi -2" at bounding box center [265, 190] width 20 height 8
type input "Akemi-2"
click at [107, 198] on icon at bounding box center [106, 201] width 20 height 10
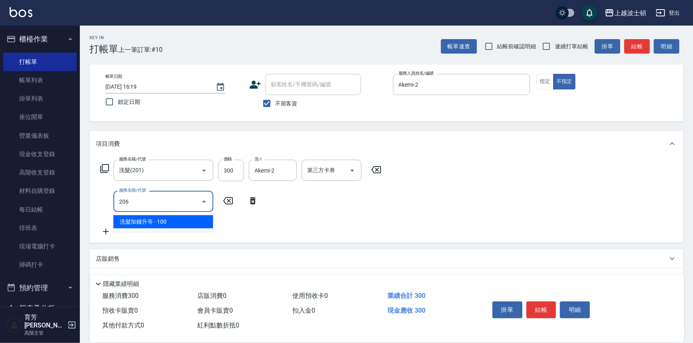
click at [158, 218] on span "洗髮加錢升等 - 100" at bounding box center [163, 221] width 100 height 13
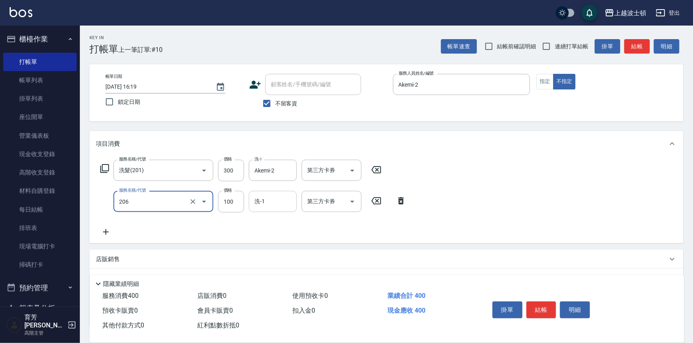
type input "洗髮加錢升等(206)"
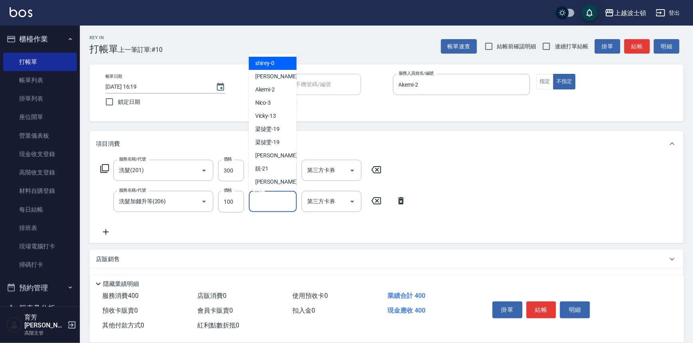
click at [279, 203] on input "洗-1" at bounding box center [272, 201] width 41 height 14
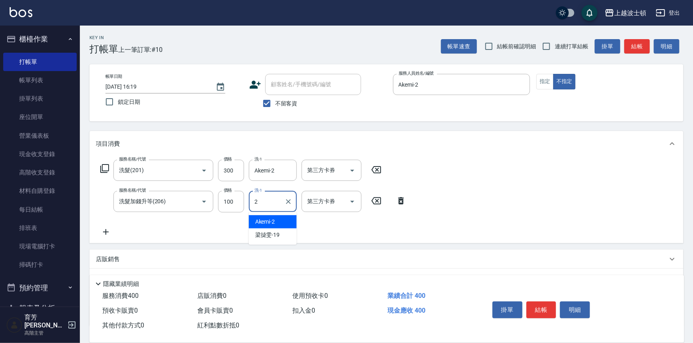
click at [279, 225] on div "Akemi -2" at bounding box center [273, 221] width 48 height 13
type input "Akemi-2"
click at [104, 232] on icon at bounding box center [106, 232] width 20 height 10
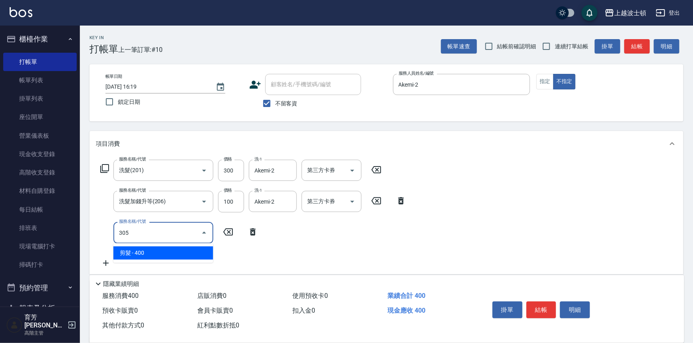
drag, startPoint x: 174, startPoint y: 251, endPoint x: 226, endPoint y: 248, distance: 51.6
click at [174, 251] on span "剪髮 - 400" at bounding box center [163, 252] width 100 height 13
type input "剪髮(305)"
click at [235, 234] on input "400" at bounding box center [231, 233] width 26 height 22
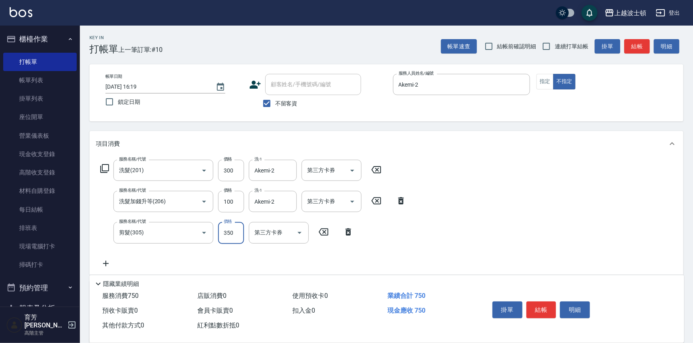
type input "350"
click at [541, 211] on div "服務名稱/代號 洗髮(201) 服務名稱/代號 價格 300 價格 洗-1 Akemi-2 洗-1 第三方卡券 第三方卡券 服務名稱/代號 洗髮加錢升等(20…" at bounding box center [386, 215] width 594 height 118
click at [541, 306] on button "結帳" at bounding box center [541, 309] width 30 height 17
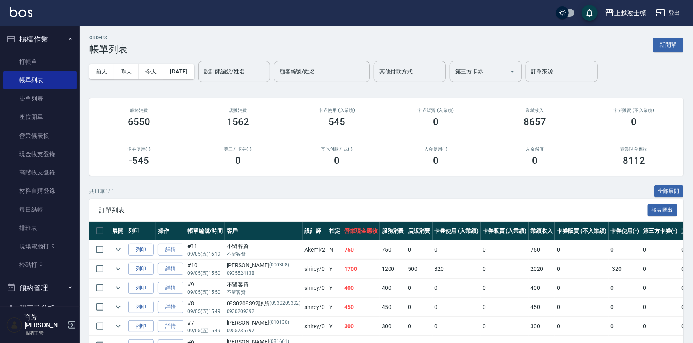
click at [263, 77] on input "設計師編號/姓名" at bounding box center [234, 72] width 65 height 14
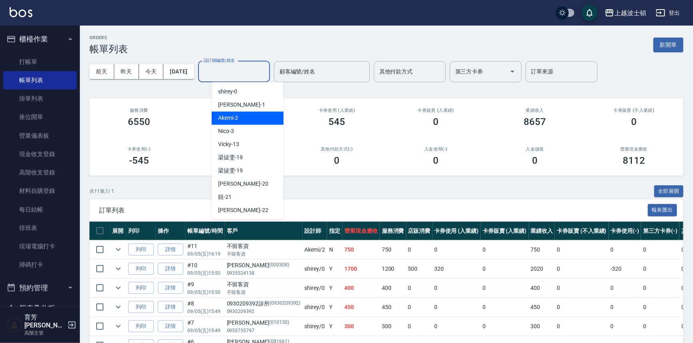
click at [269, 120] on div "Akemi -2" at bounding box center [248, 117] width 72 height 13
type input "Akemi-2"
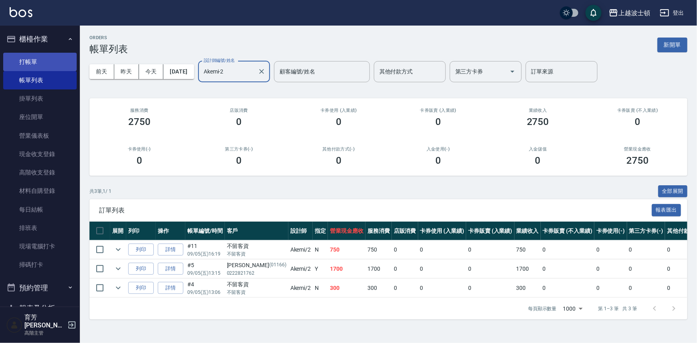
click at [36, 63] on link "打帳單" at bounding box center [39, 62] width 73 height 18
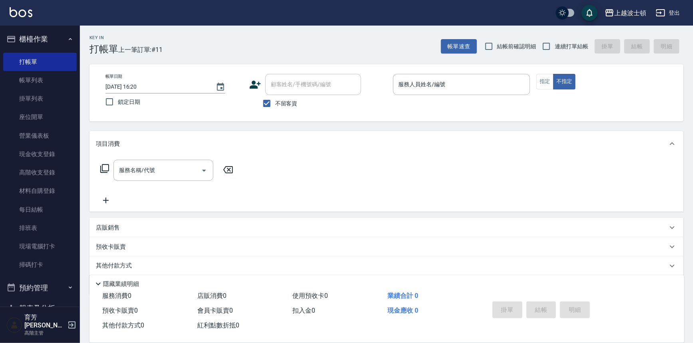
click at [277, 104] on span "不留客資" at bounding box center [286, 103] width 22 height 8
click at [275, 104] on input "不留客資" at bounding box center [266, 103] width 17 height 17
checkbox input "false"
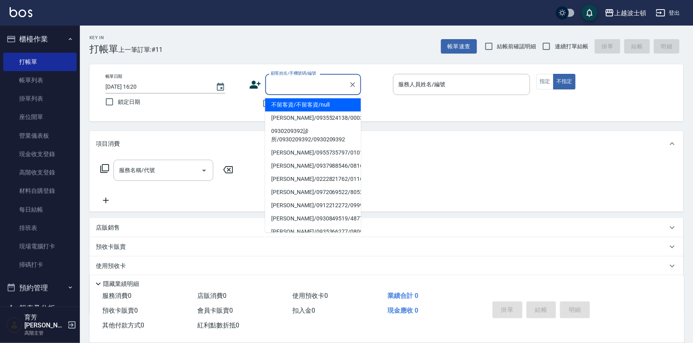
click at [283, 83] on input "顧客姓名/手機號碼/編號" at bounding box center [307, 84] width 77 height 14
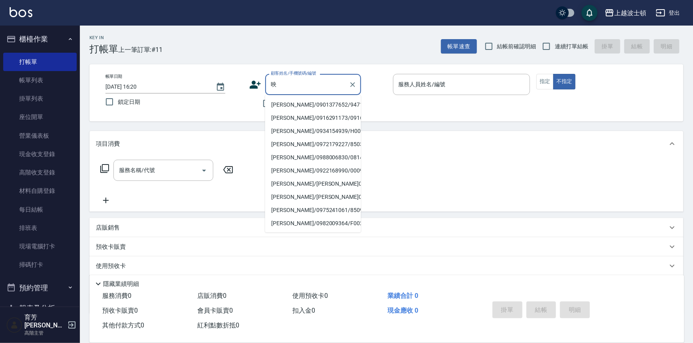
click at [289, 101] on li "[PERSON_NAME]/0901377652/94717" at bounding box center [313, 104] width 96 height 13
type input "[PERSON_NAME]/0901377652/94717"
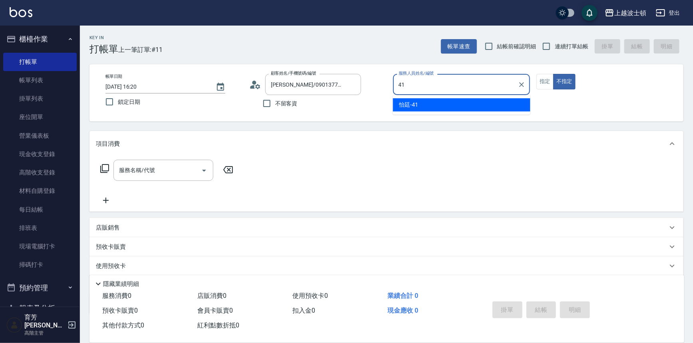
type input "怡廷-41"
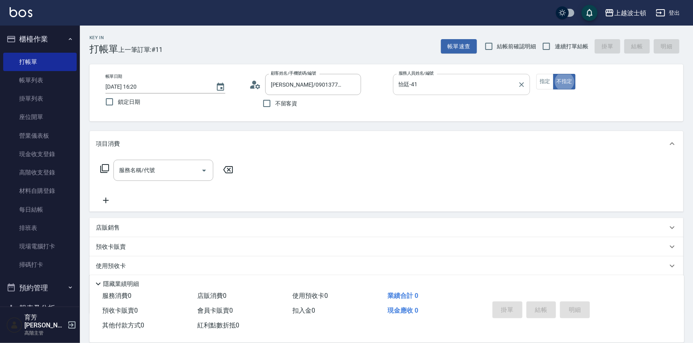
type button "false"
click at [162, 164] on input "服務名稱/代號" at bounding box center [157, 170] width 81 height 14
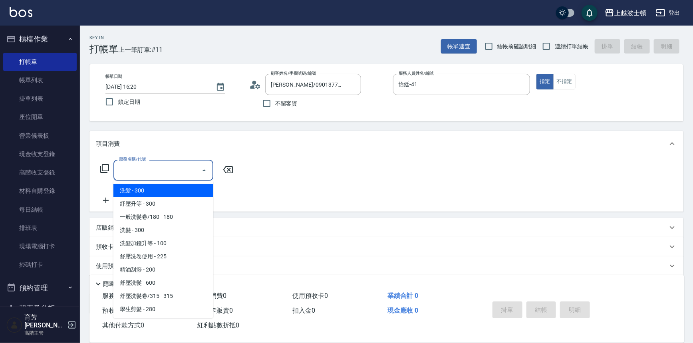
click at [144, 191] on span "洗髮 - 300" at bounding box center [163, 190] width 100 height 13
type input "洗髮(201)"
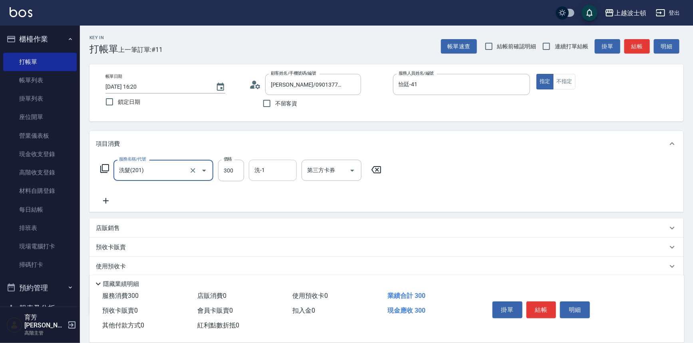
click at [257, 170] on input "洗-1" at bounding box center [272, 170] width 41 height 14
type input "怡廷-41"
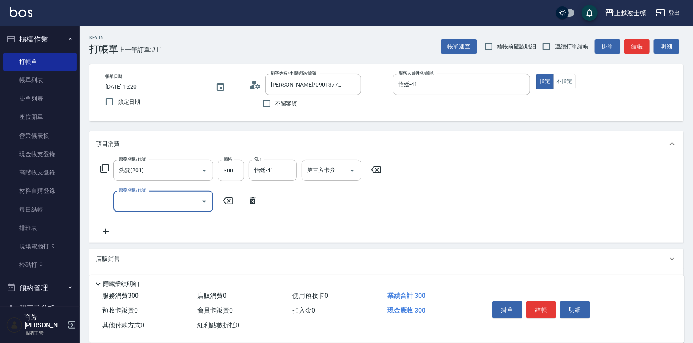
click at [101, 164] on icon at bounding box center [105, 169] width 10 height 10
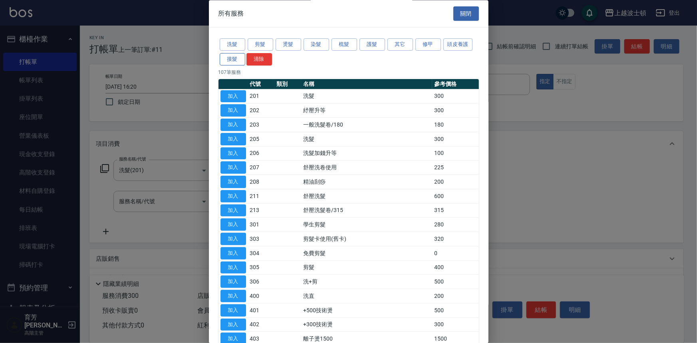
click at [237, 57] on button "接髮" at bounding box center [233, 59] width 26 height 12
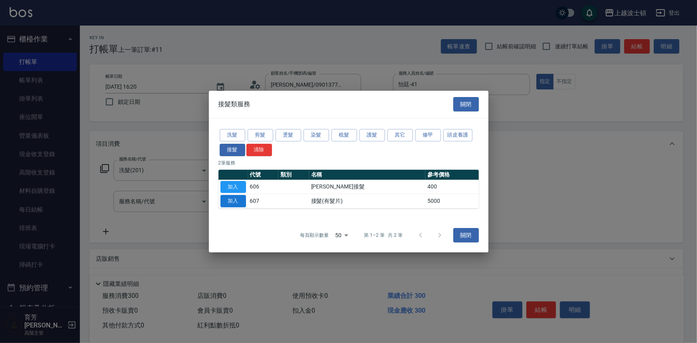
click at [236, 198] on button "加入" at bounding box center [233, 201] width 26 height 12
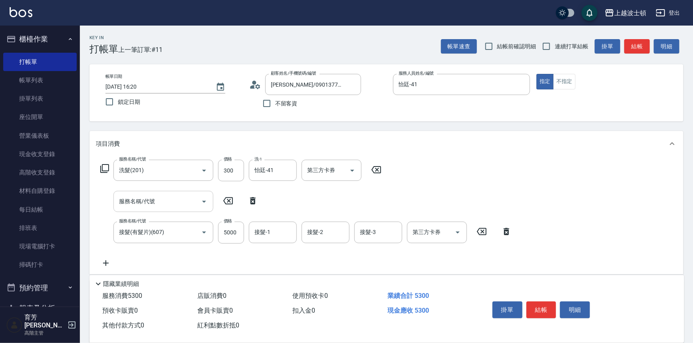
click at [191, 198] on input "服務名稱/代號" at bounding box center [157, 201] width 81 height 14
click at [157, 199] on input "服務名稱/代號" at bounding box center [157, 201] width 81 height 14
click at [96, 164] on div "服務名稱/代號 洗髮(201) 服務名稱/代號 價格 300 價格 洗-1 怡廷-41 洗-1 第三方卡券 第三方卡券" at bounding box center [241, 171] width 290 height 22
click at [107, 168] on icon at bounding box center [105, 169] width 10 height 10
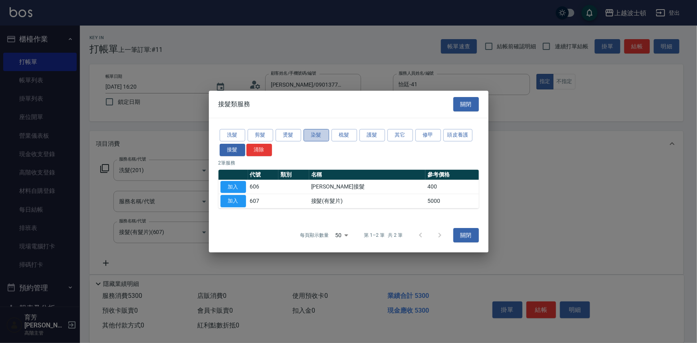
click at [316, 134] on button "染髮" at bounding box center [316, 135] width 26 height 12
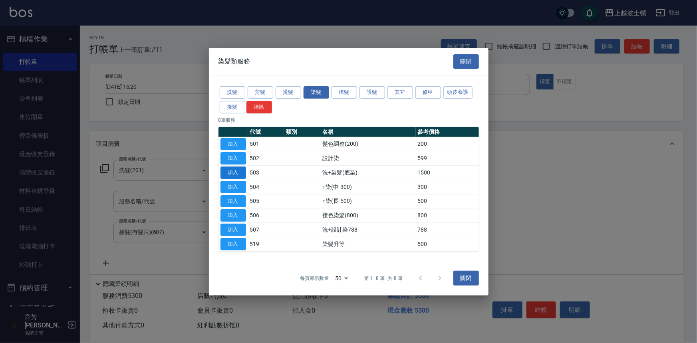
click at [243, 169] on button "加入" at bounding box center [233, 172] width 26 height 12
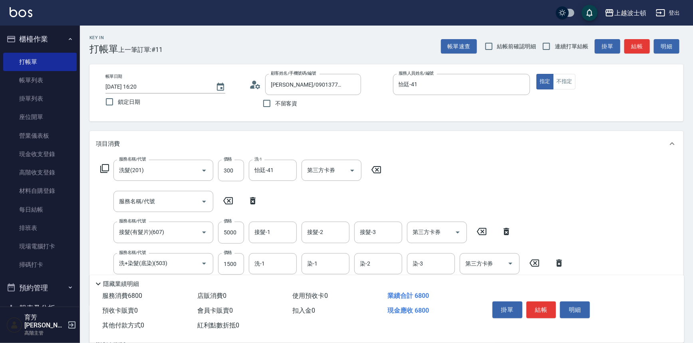
click at [253, 197] on icon at bounding box center [253, 200] width 6 height 7
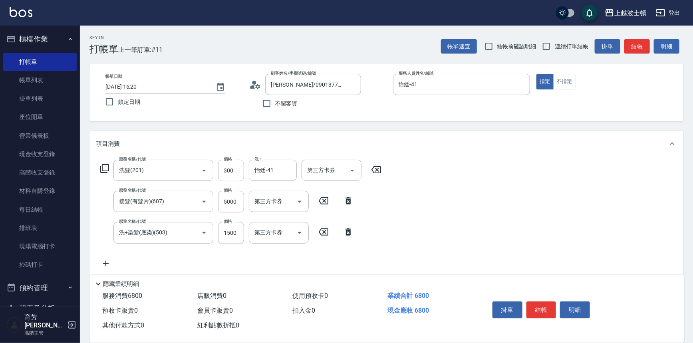
type input "接髮(有髮片)(607)"
type input "洗+染髮(底染)(503)"
type input "1500"
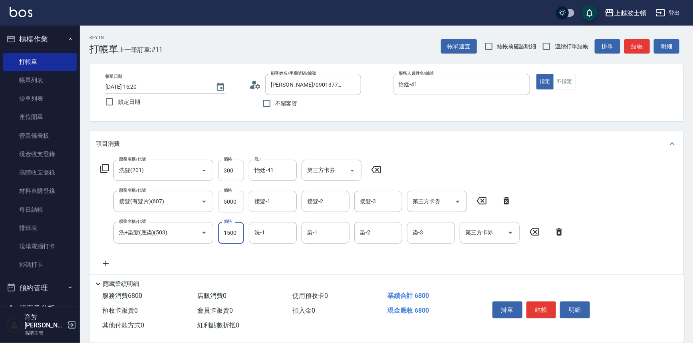
click at [239, 202] on input "5000" at bounding box center [231, 202] width 26 height 22
type input "4000"
type input "怡廷-41"
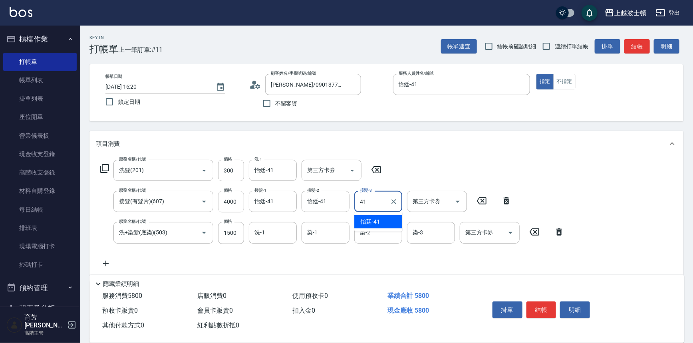
type input "怡廷-41"
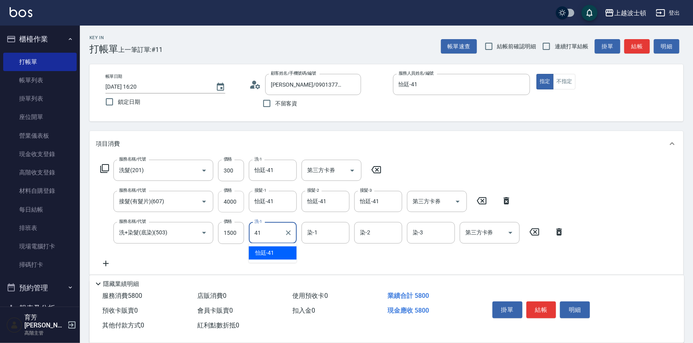
type input "怡廷-41"
type input "思思-35"
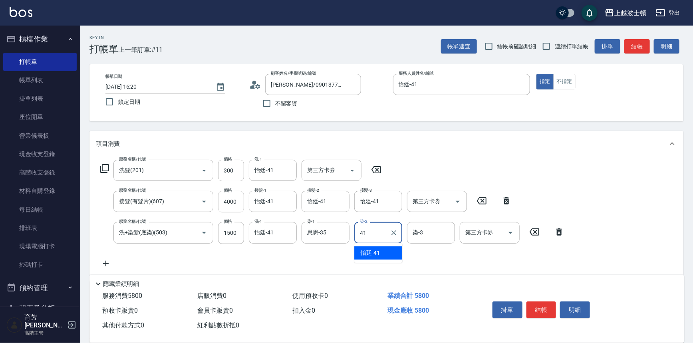
type input "怡廷-41"
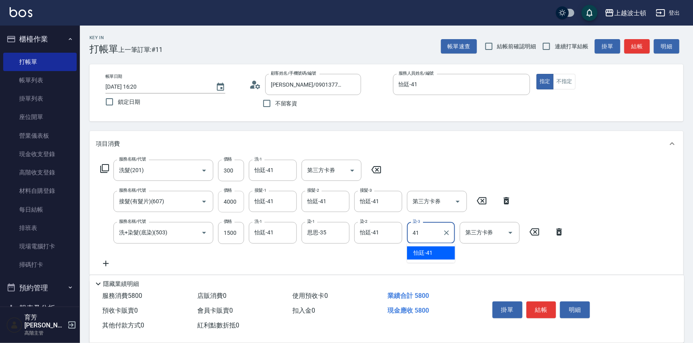
type input "怡廷-41"
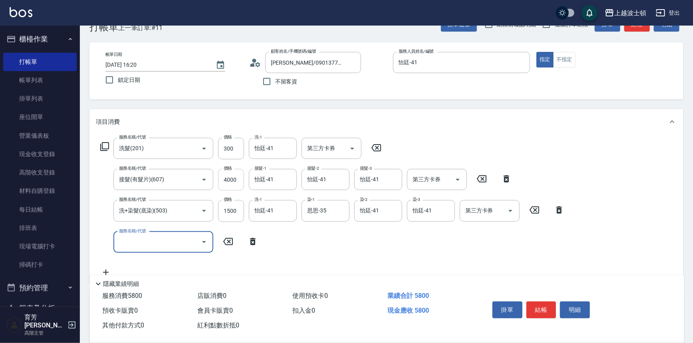
scroll to position [72, 0]
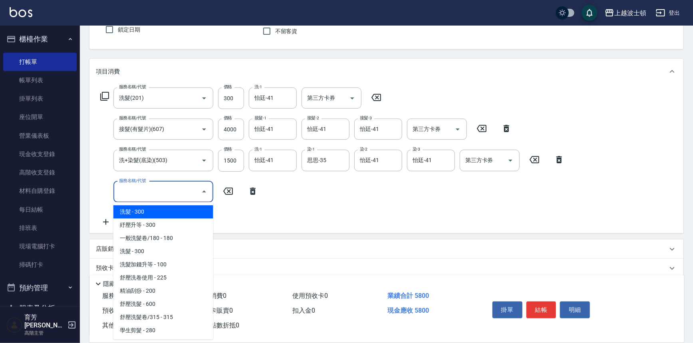
click at [157, 191] on input "服務名稱/代號" at bounding box center [157, 192] width 81 height 14
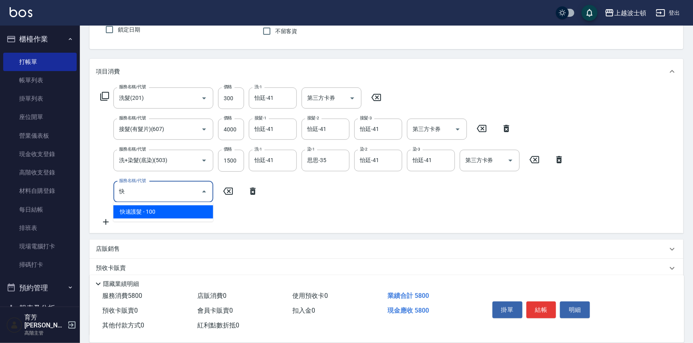
click at [190, 208] on span "快速護髮 - 100" at bounding box center [163, 211] width 100 height 13
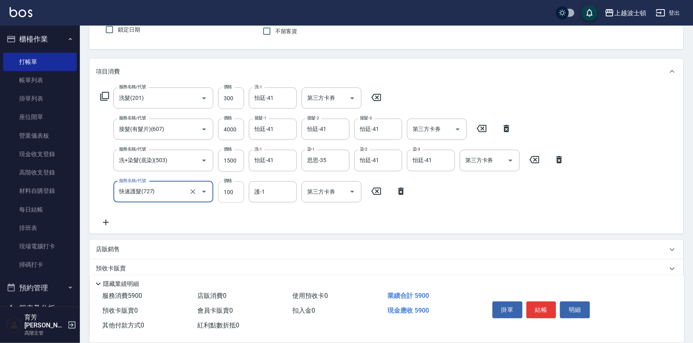
type input "快速護髮(727)"
click at [236, 193] on input "100" at bounding box center [231, 192] width 26 height 22
type input "200"
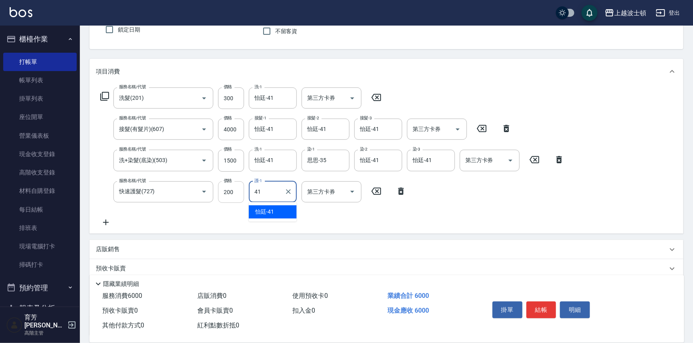
type input "怡廷-41"
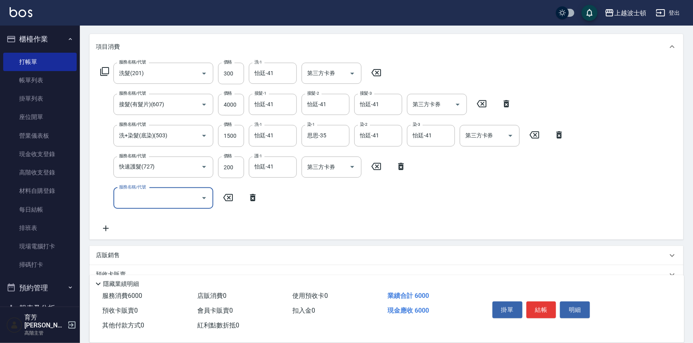
scroll to position [109, 0]
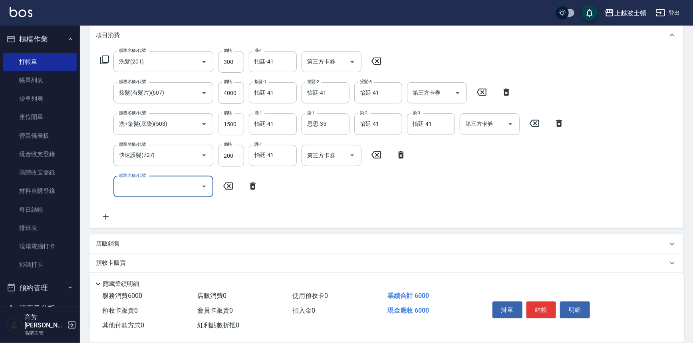
click at [226, 125] on input "1500" at bounding box center [231, 124] width 26 height 22
click at [227, 123] on input "1500" at bounding box center [231, 124] width 26 height 22
click at [232, 122] on input "1500" at bounding box center [231, 124] width 26 height 22
click at [103, 55] on icon at bounding box center [105, 60] width 10 height 10
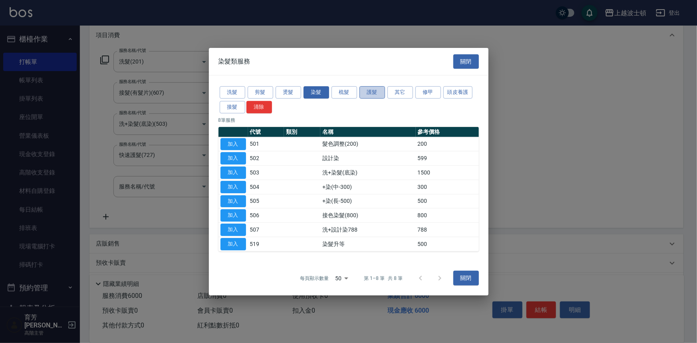
click at [366, 89] on button "護髮" at bounding box center [372, 92] width 26 height 12
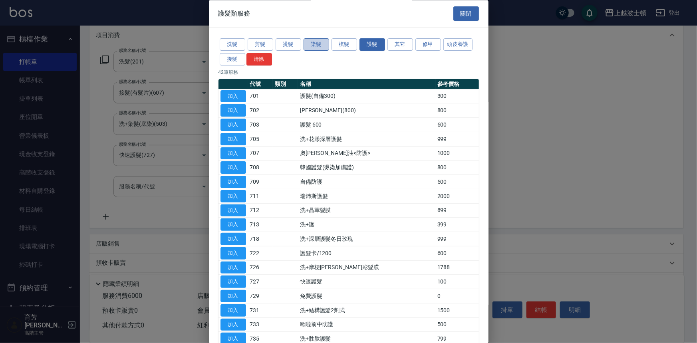
click at [312, 41] on button "染髮" at bounding box center [316, 45] width 26 height 12
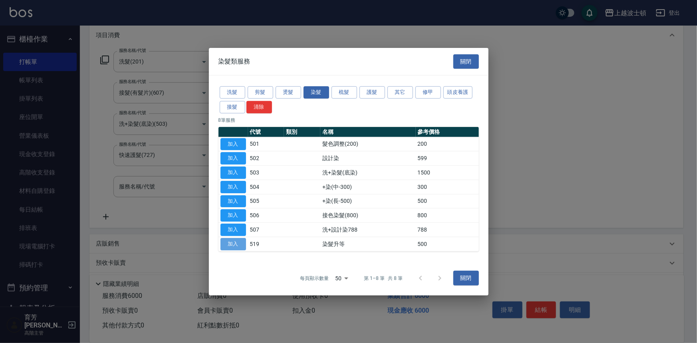
click at [228, 246] on button "加入" at bounding box center [233, 244] width 26 height 12
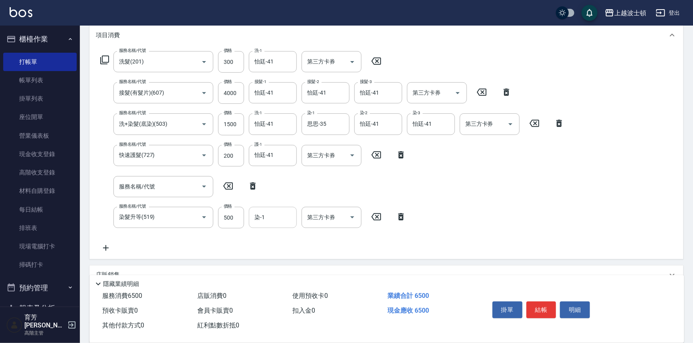
click at [272, 216] on input "染-1" at bounding box center [272, 217] width 41 height 14
type input "怡廷-41"
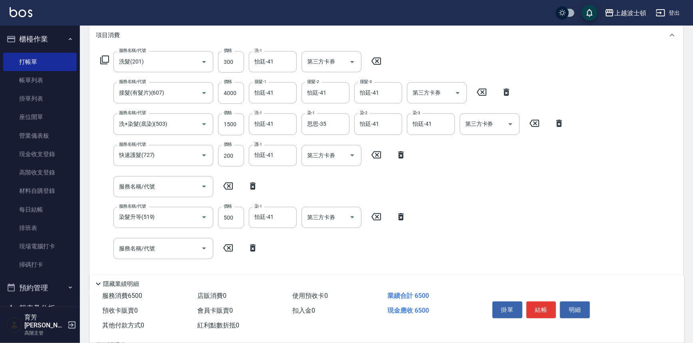
click at [255, 184] on icon at bounding box center [253, 186] width 20 height 10
type input "染髮升等(519)"
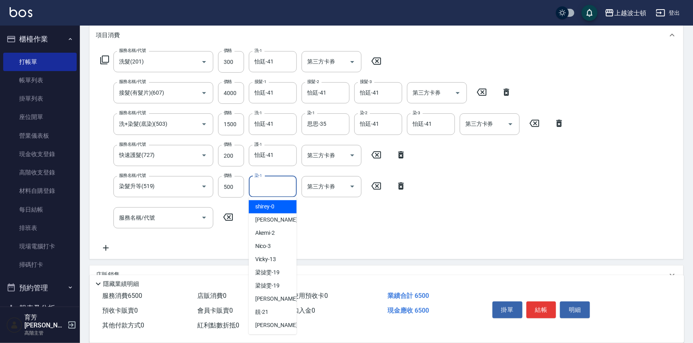
click at [289, 187] on input "染-1" at bounding box center [272, 187] width 41 height 14
type input "4"
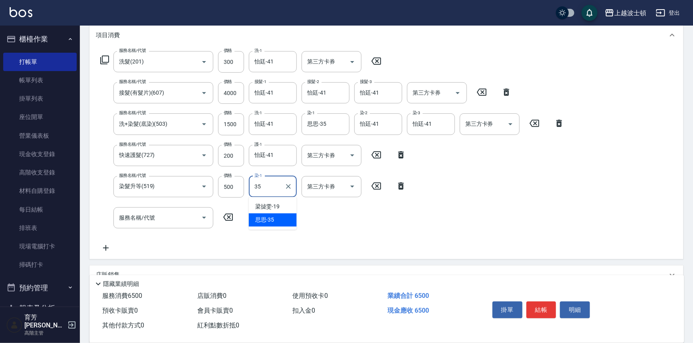
type input "3"
type input "怡廷-41"
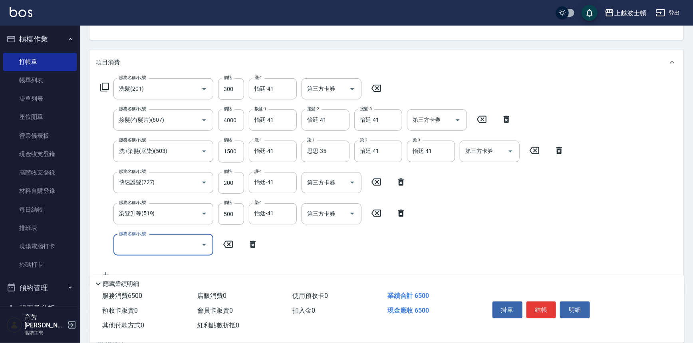
scroll to position [36, 0]
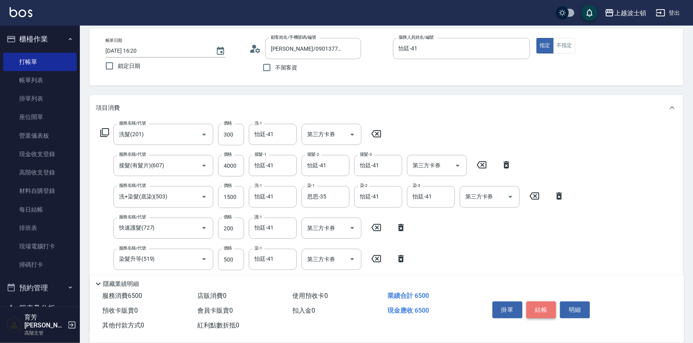
click at [543, 310] on button "結帳" at bounding box center [541, 309] width 30 height 17
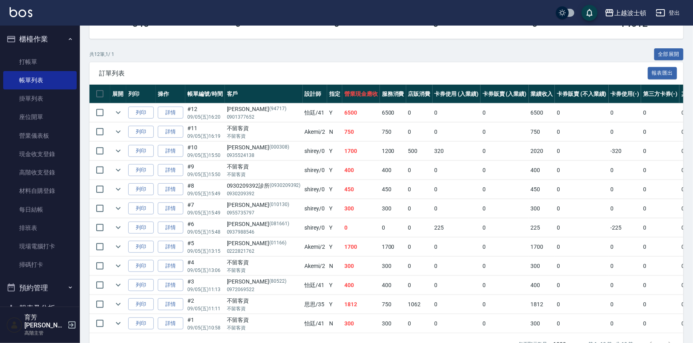
scroll to position [162, 0]
